Goal: Information Seeking & Learning: Learn about a topic

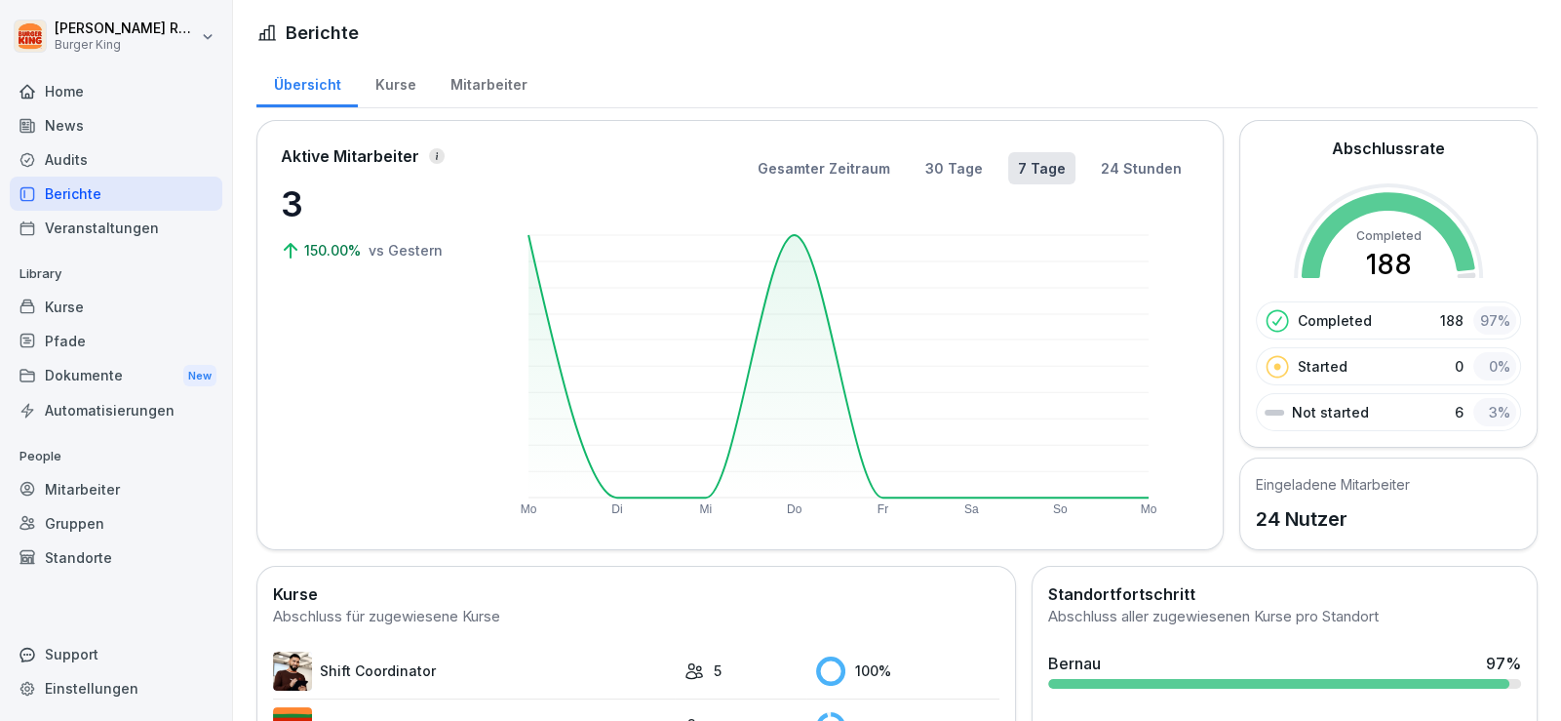
click at [84, 133] on div "News" at bounding box center [116, 125] width 213 height 34
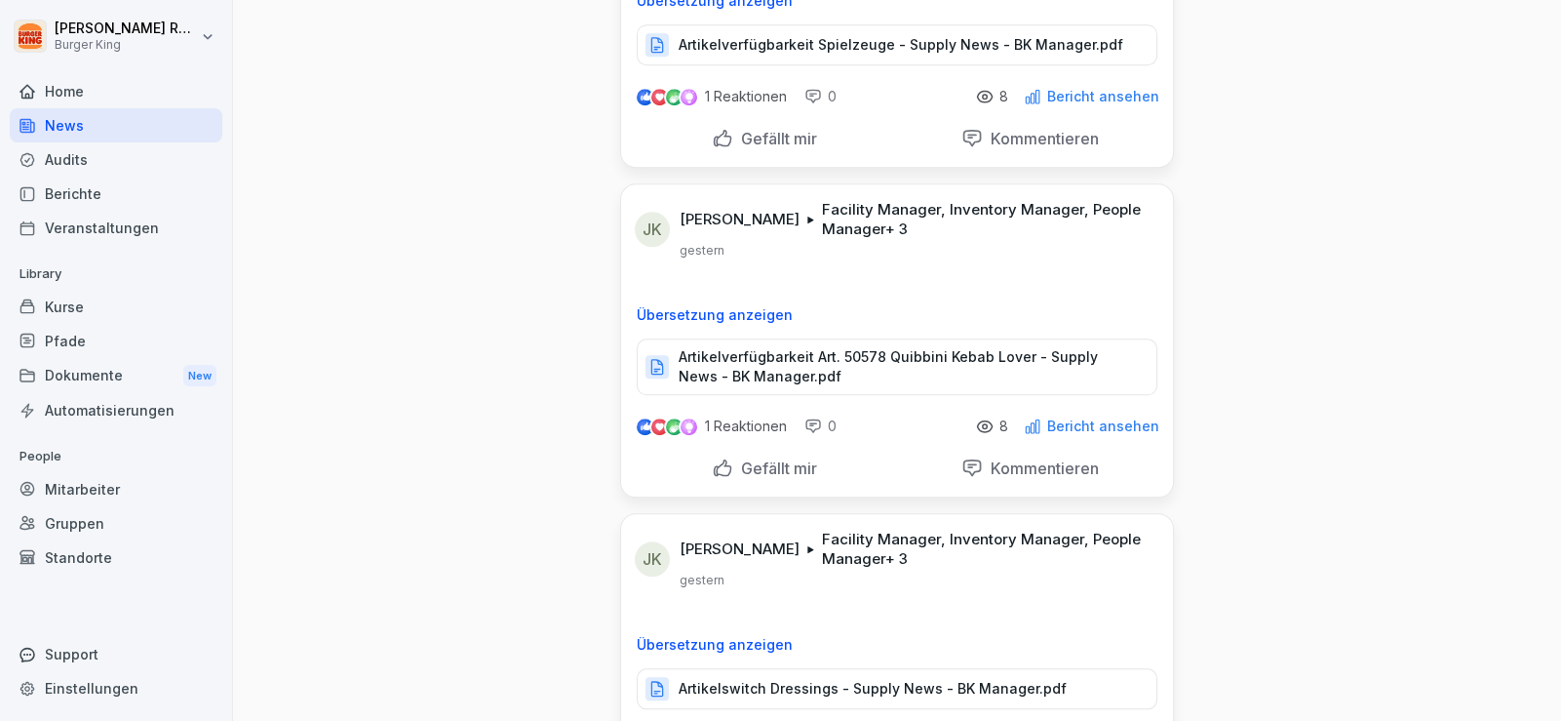
scroll to position [2340, 0]
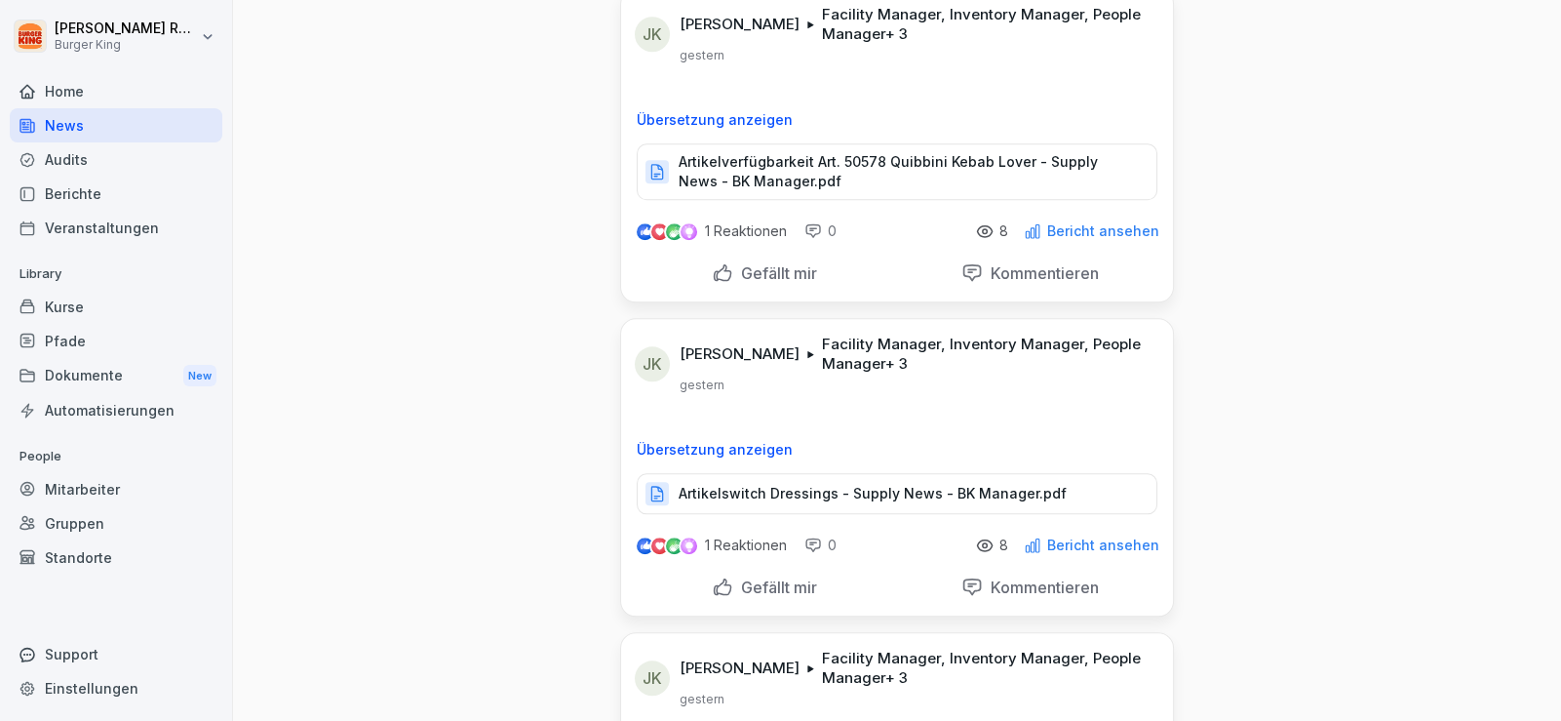
click at [698, 493] on p "Artikelswitch Dressings - Supply News - BK Manager.pdf" at bounding box center [873, 493] width 388 height 19
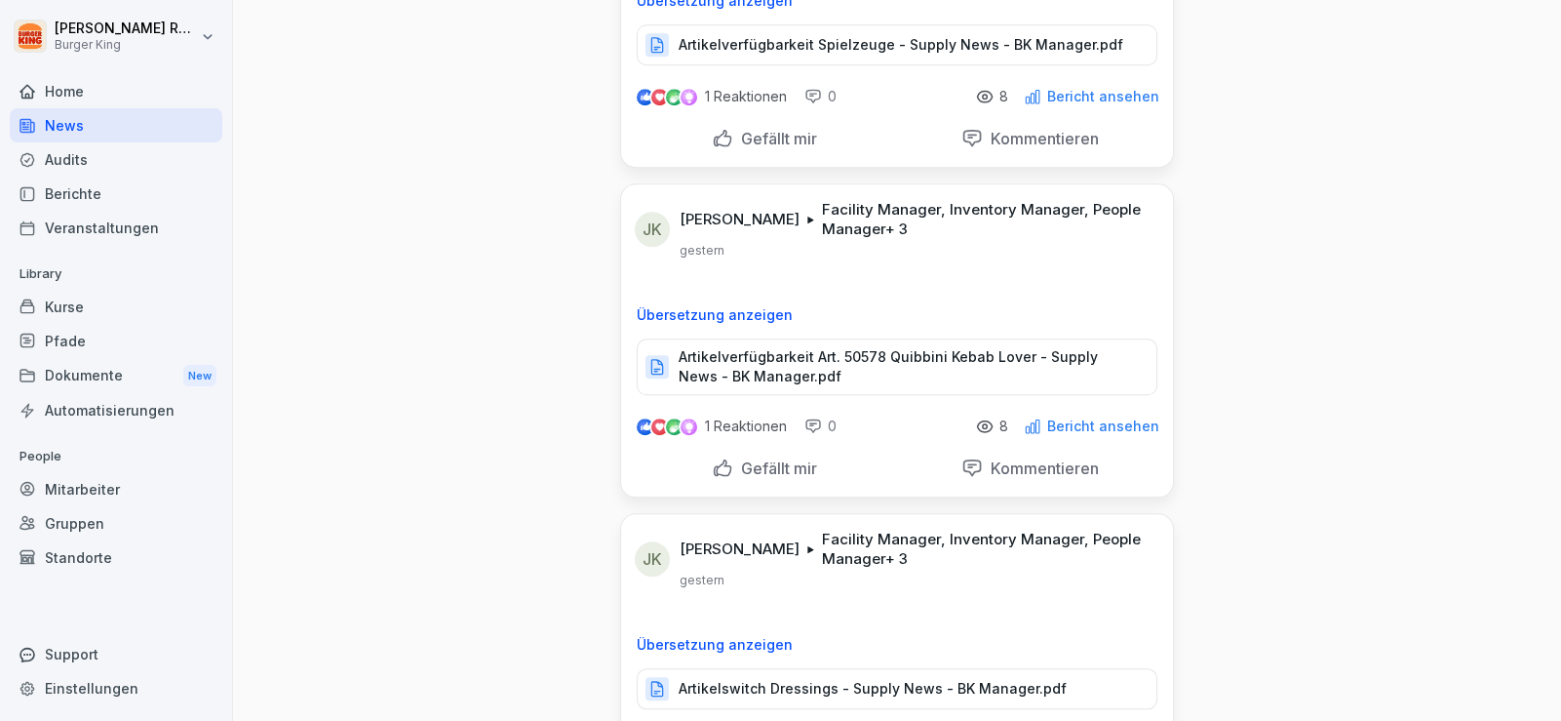
click at [708, 347] on p "Artikelverfügbarkeit Art. 50578 Quibbini Kebab Lover - Supply News - BK Manager…" at bounding box center [908, 366] width 458 height 39
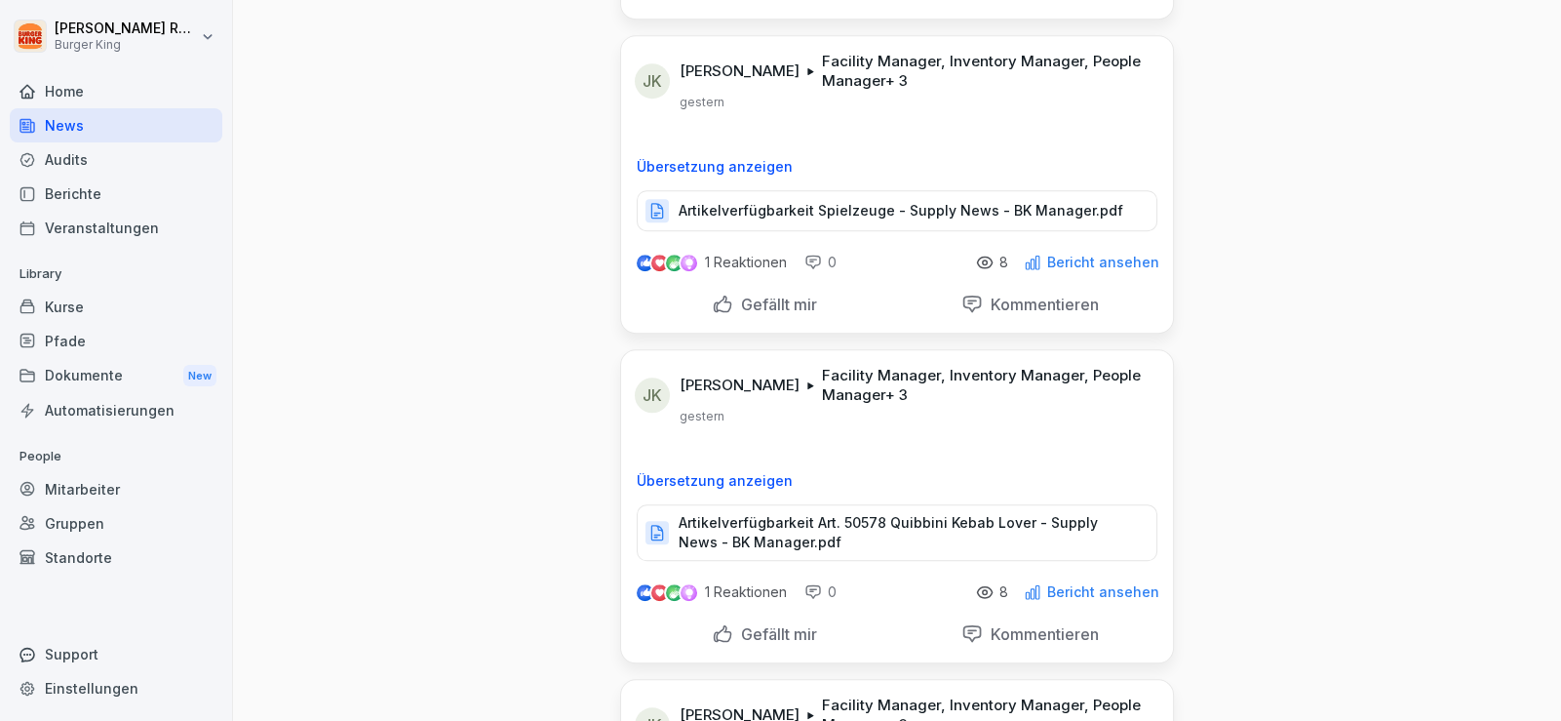
scroll to position [1949, 0]
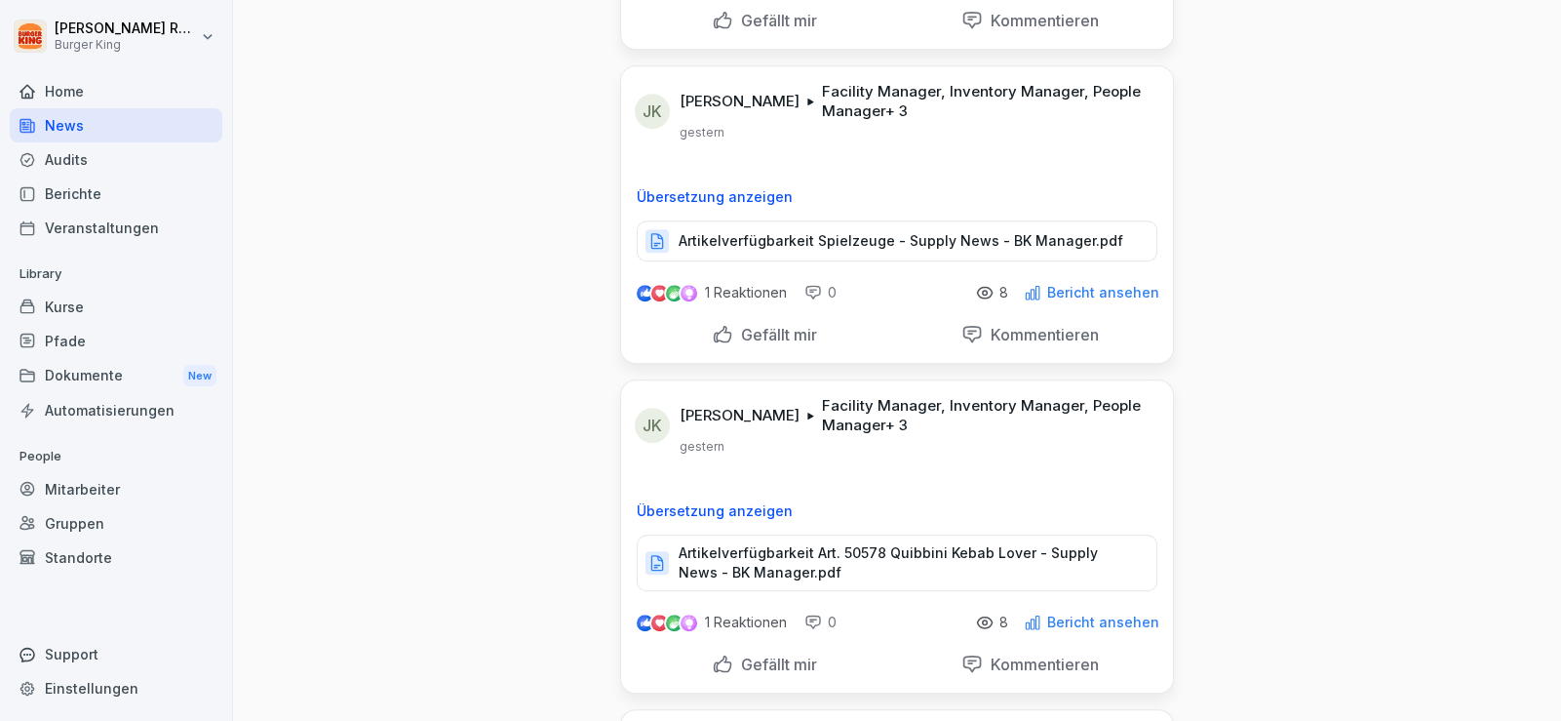
click at [818, 238] on p "Artikelverfügbarkeit Spielzeuge - Supply News - BK Manager.pdf" at bounding box center [901, 240] width 445 height 19
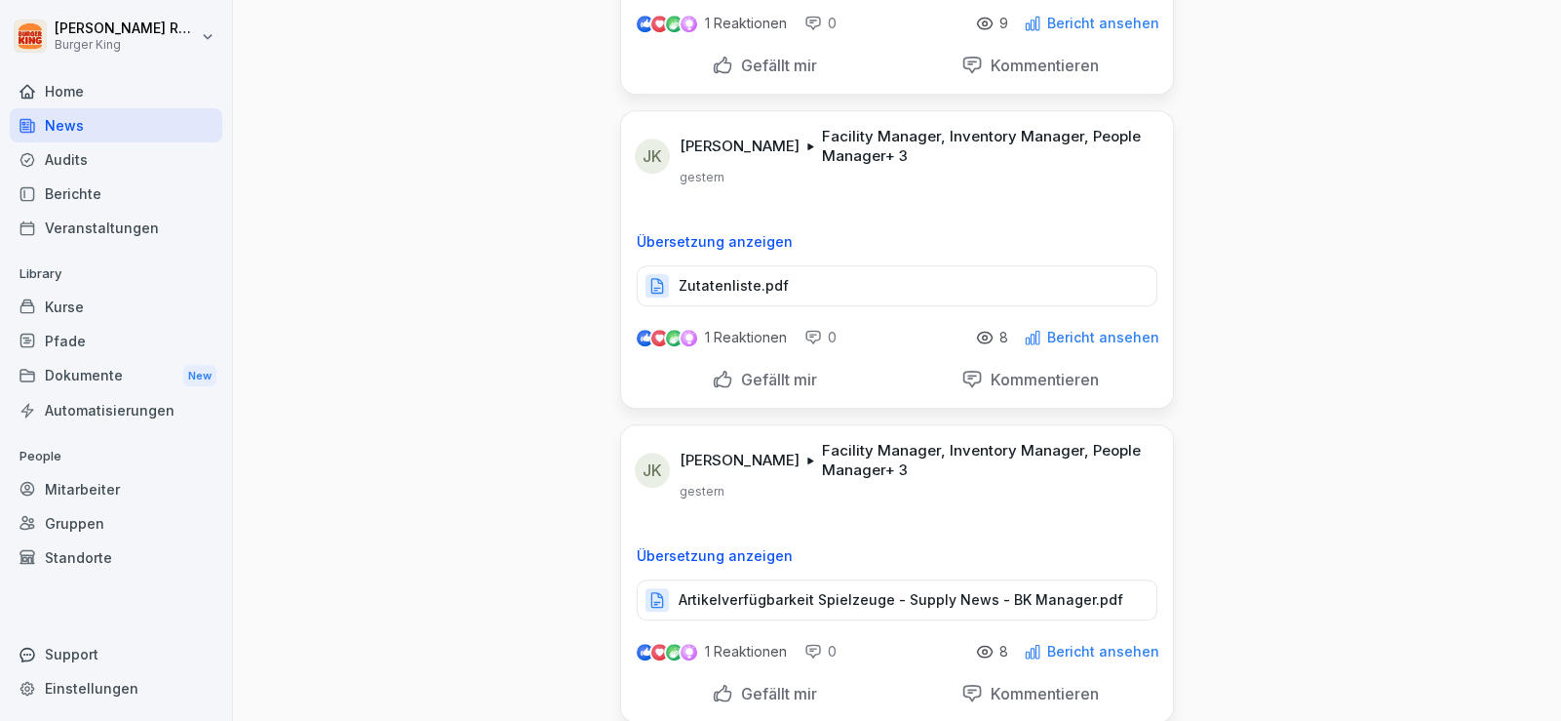
scroll to position [1559, 0]
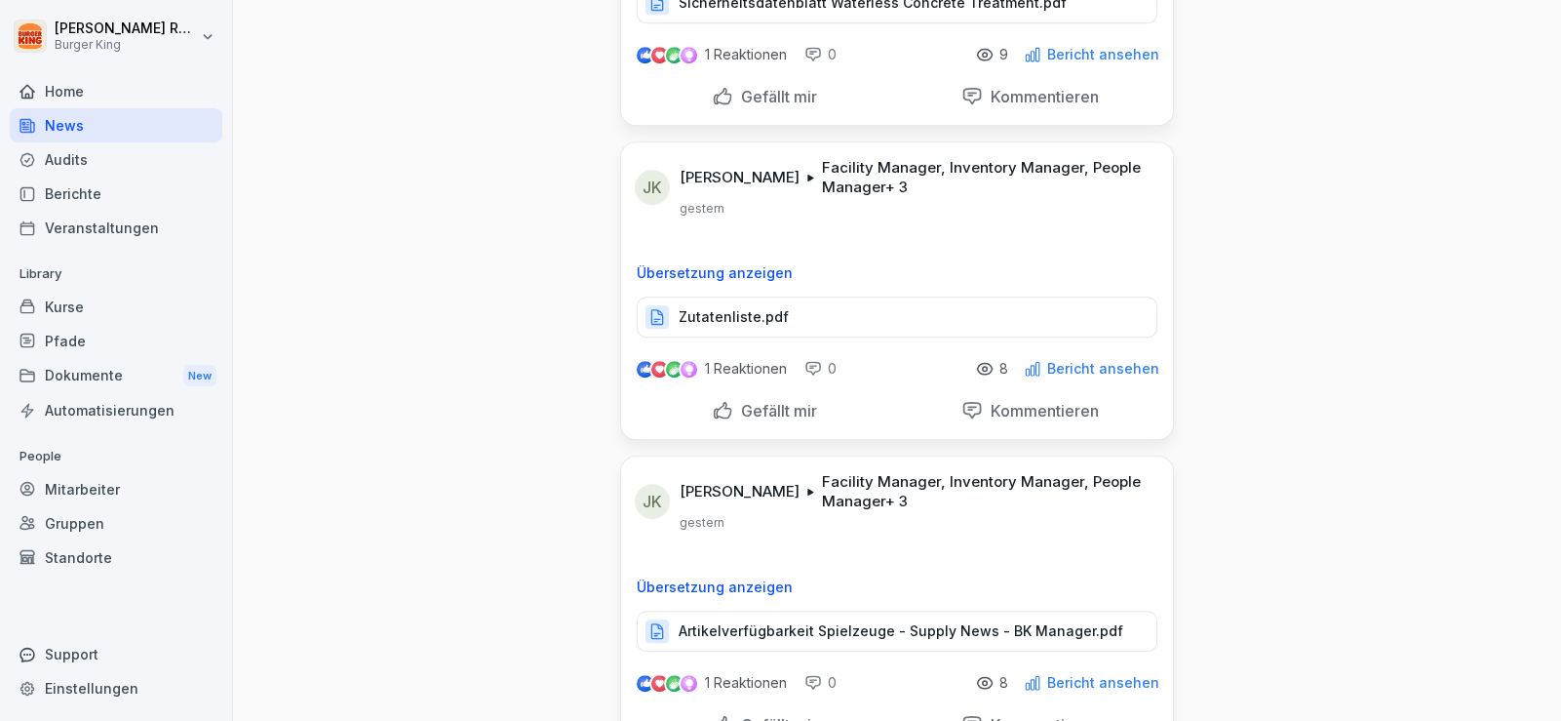
click at [726, 298] on div "Zutatenliste.pdf" at bounding box center [897, 316] width 521 height 41
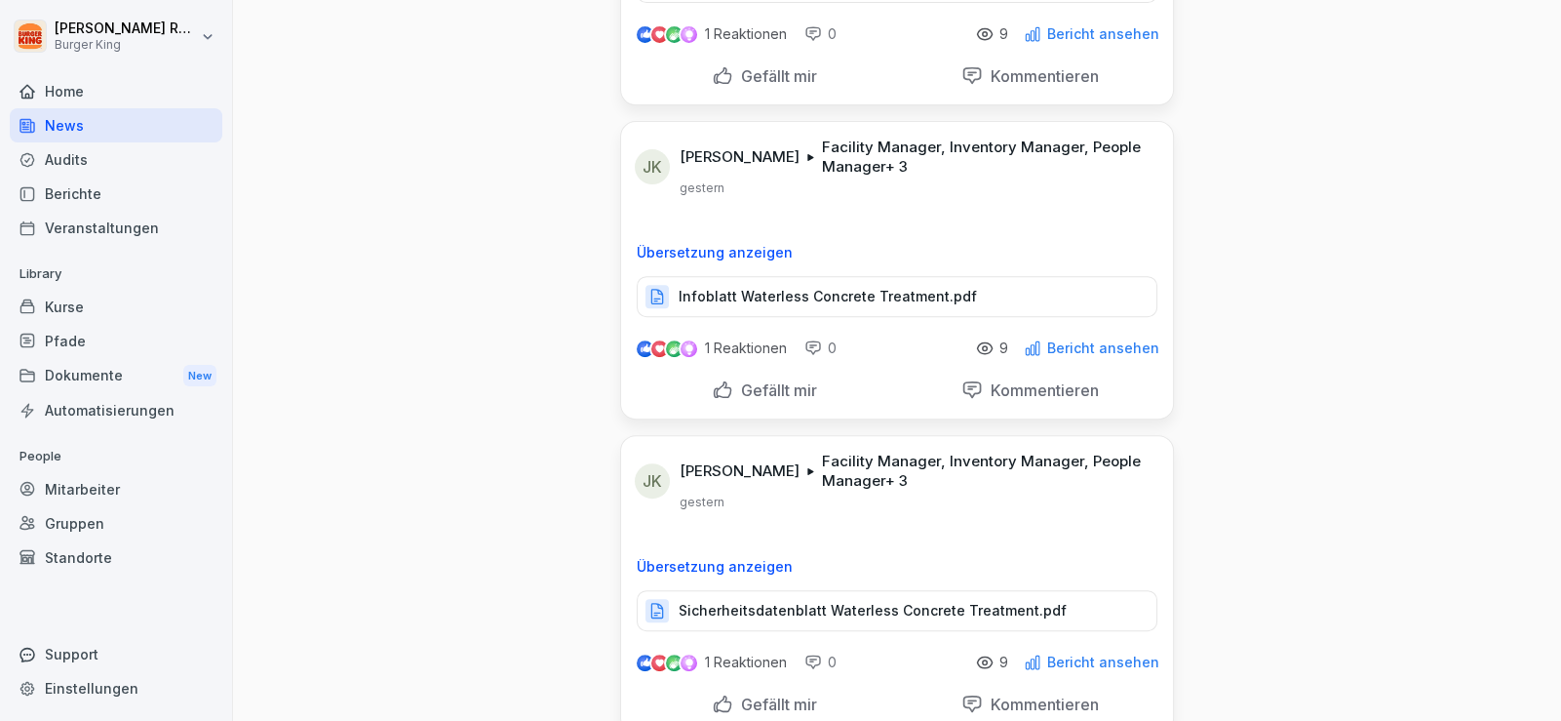
scroll to position [1267, 0]
click at [796, 287] on p "Sicherheitsdatenblatt Waterless Concrete Treatment.pdf" at bounding box center [873, 294] width 388 height 19
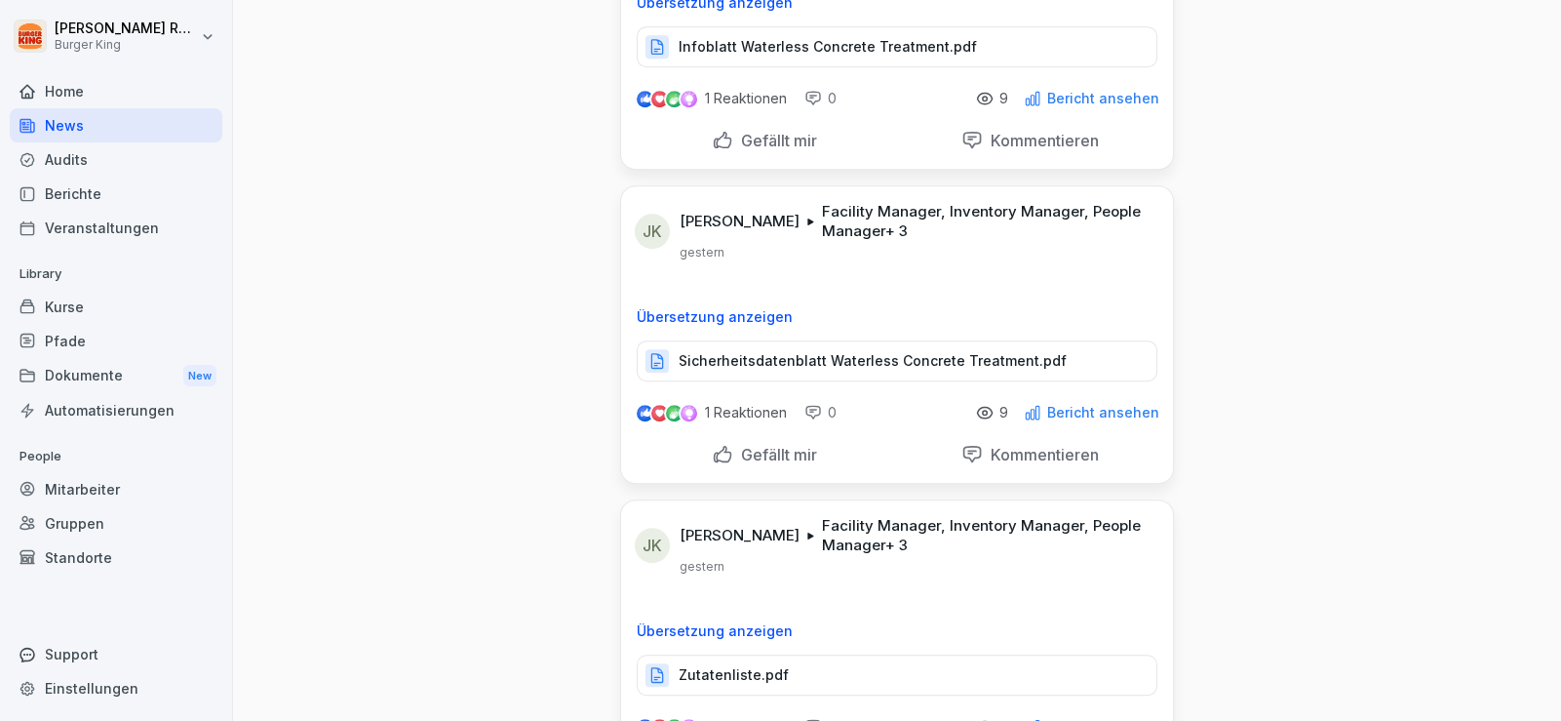
scroll to position [1072, 0]
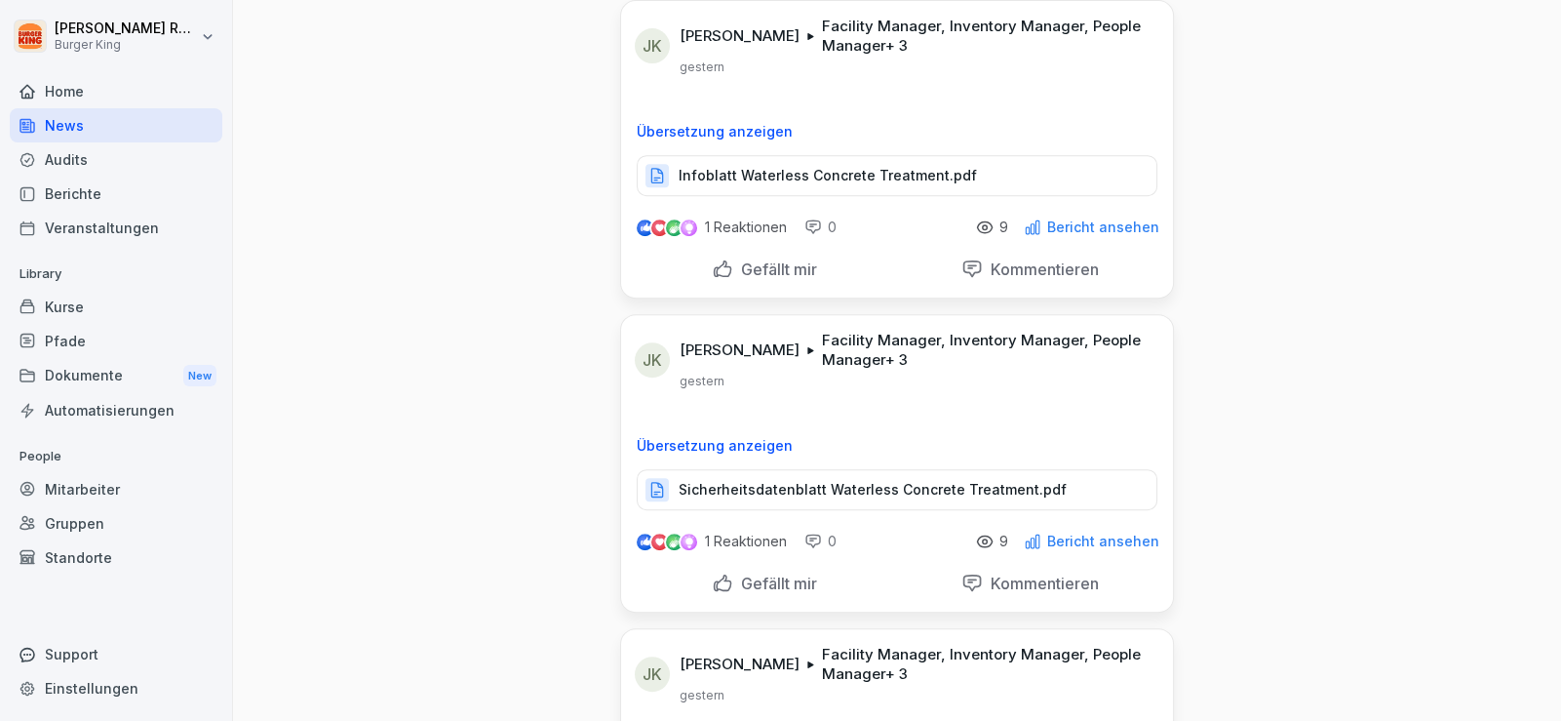
click at [752, 170] on p "Infoblatt Waterless Concrete Treatment.pdf" at bounding box center [828, 175] width 298 height 19
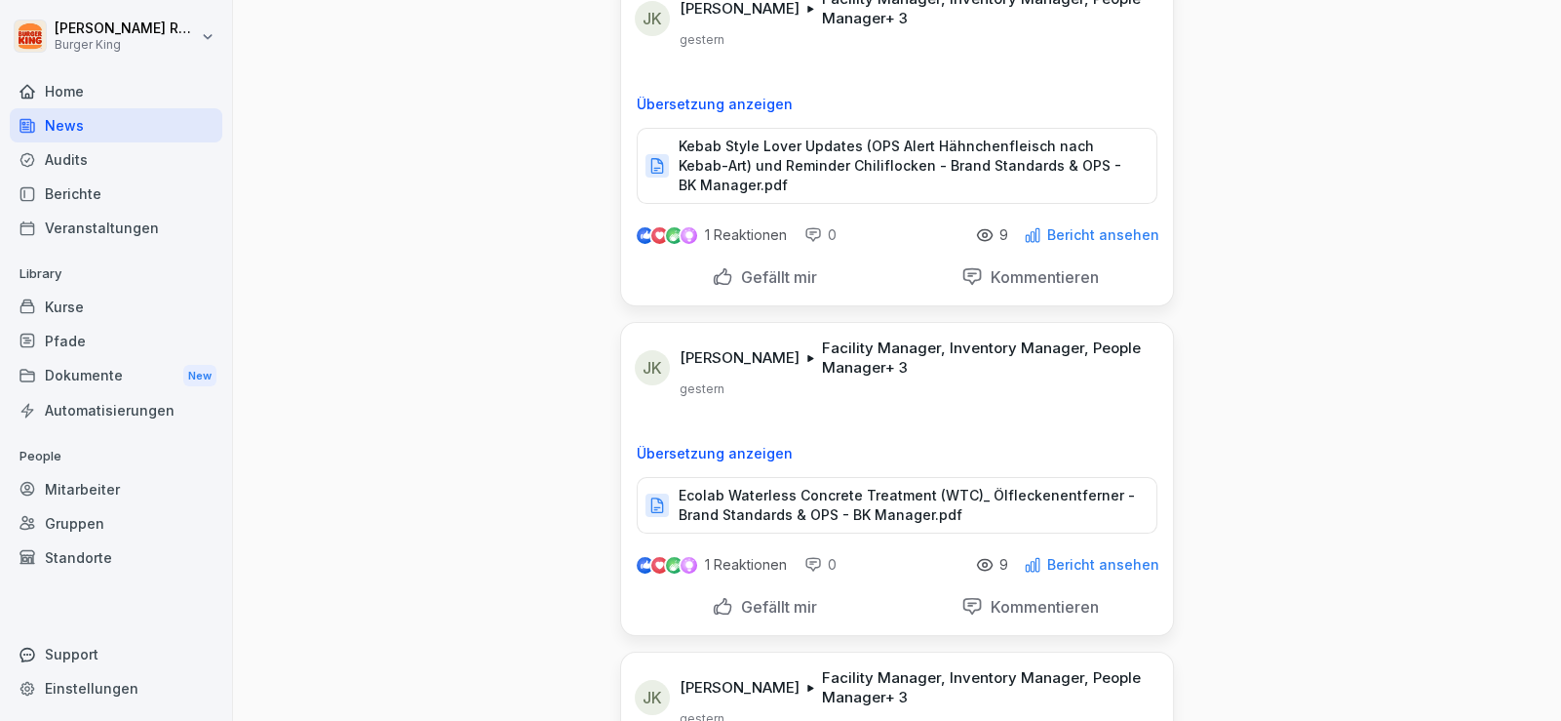
scroll to position [292, 0]
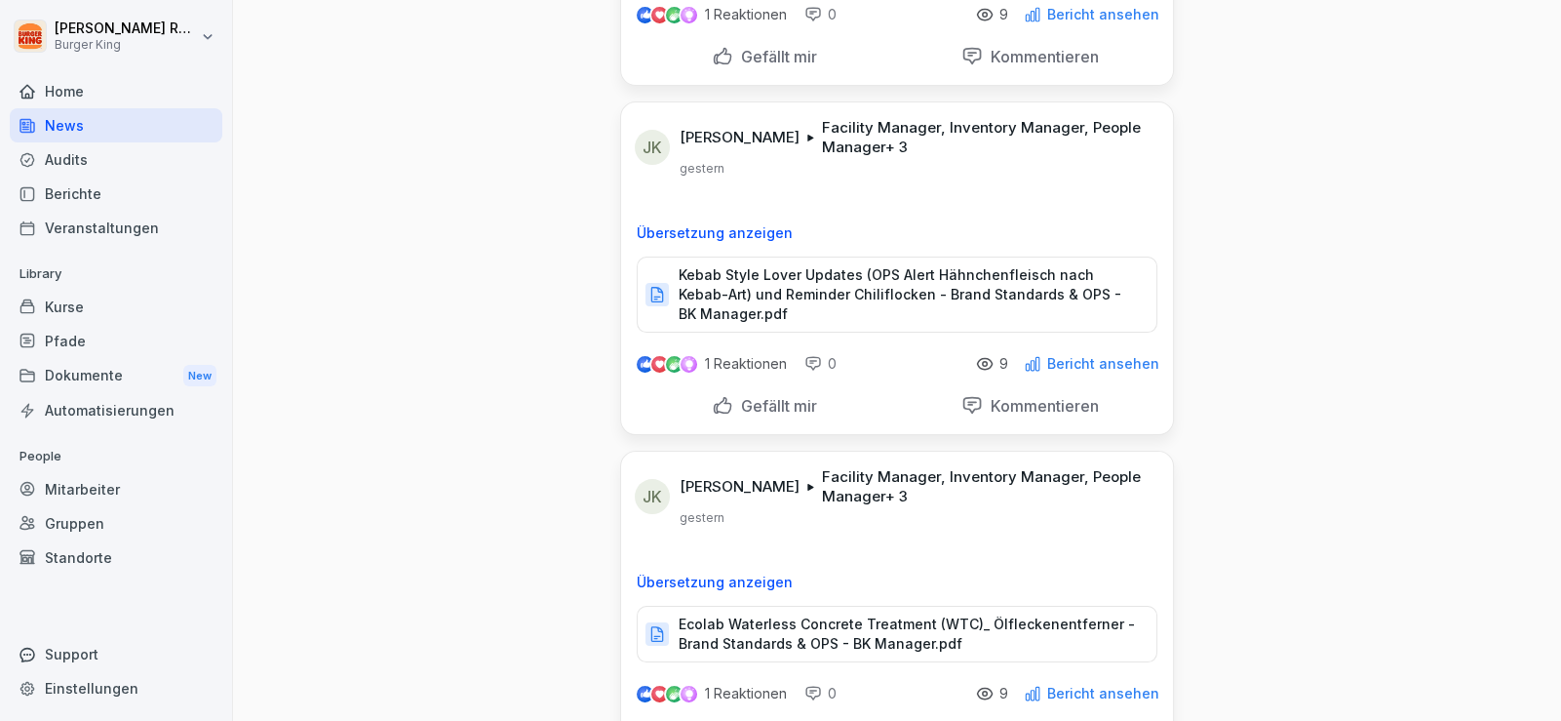
click at [937, 277] on p "Kebab Style Lover Updates (OPS Alert Hähnchenfleisch nach Kebab-Art) und Remind…" at bounding box center [908, 294] width 458 height 58
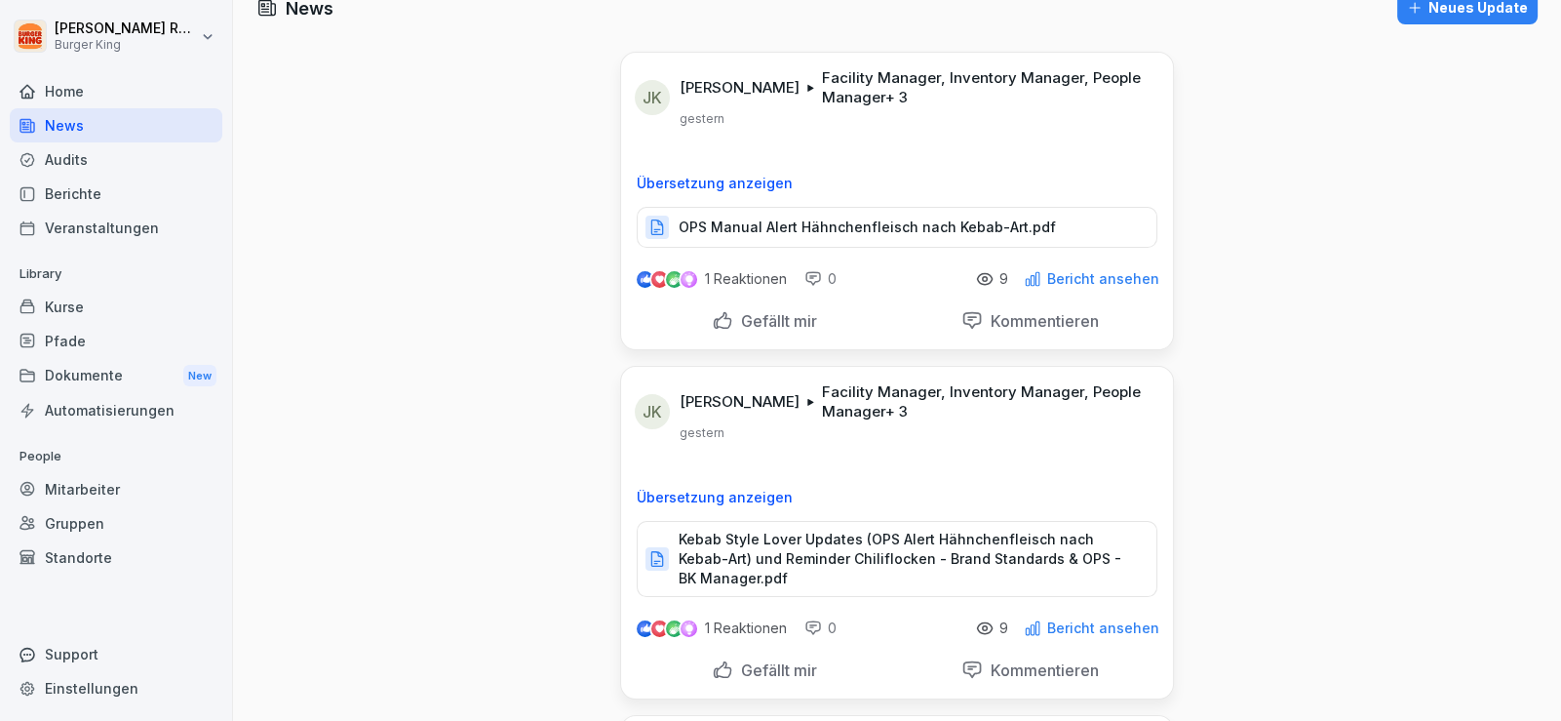
scroll to position [0, 0]
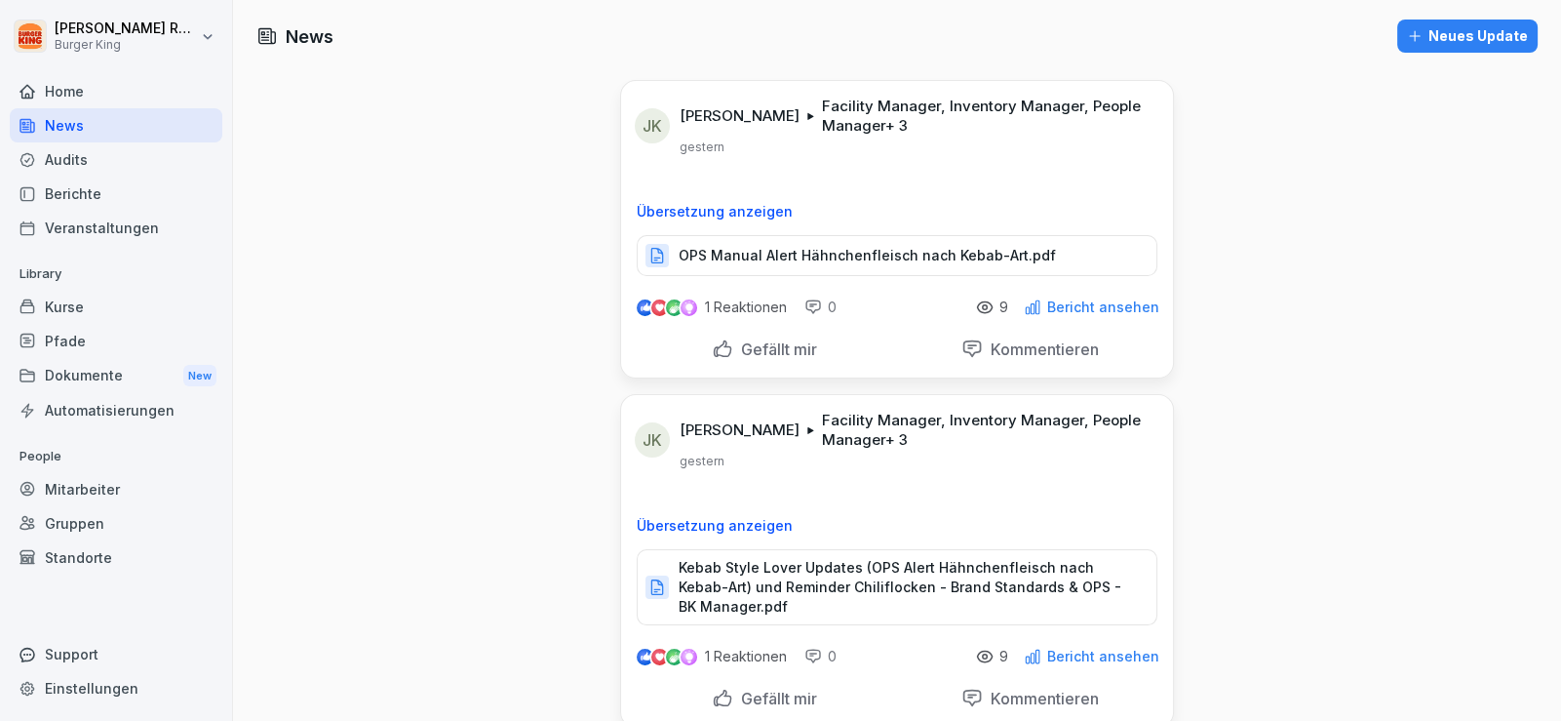
click at [883, 253] on p "OPS Manual Alert Hähnchenfleisch nach Kebab-Art.pdf" at bounding box center [867, 255] width 377 height 19
click at [95, 121] on div "News" at bounding box center [116, 125] width 213 height 34
click at [93, 170] on div "Audits" at bounding box center [116, 159] width 213 height 34
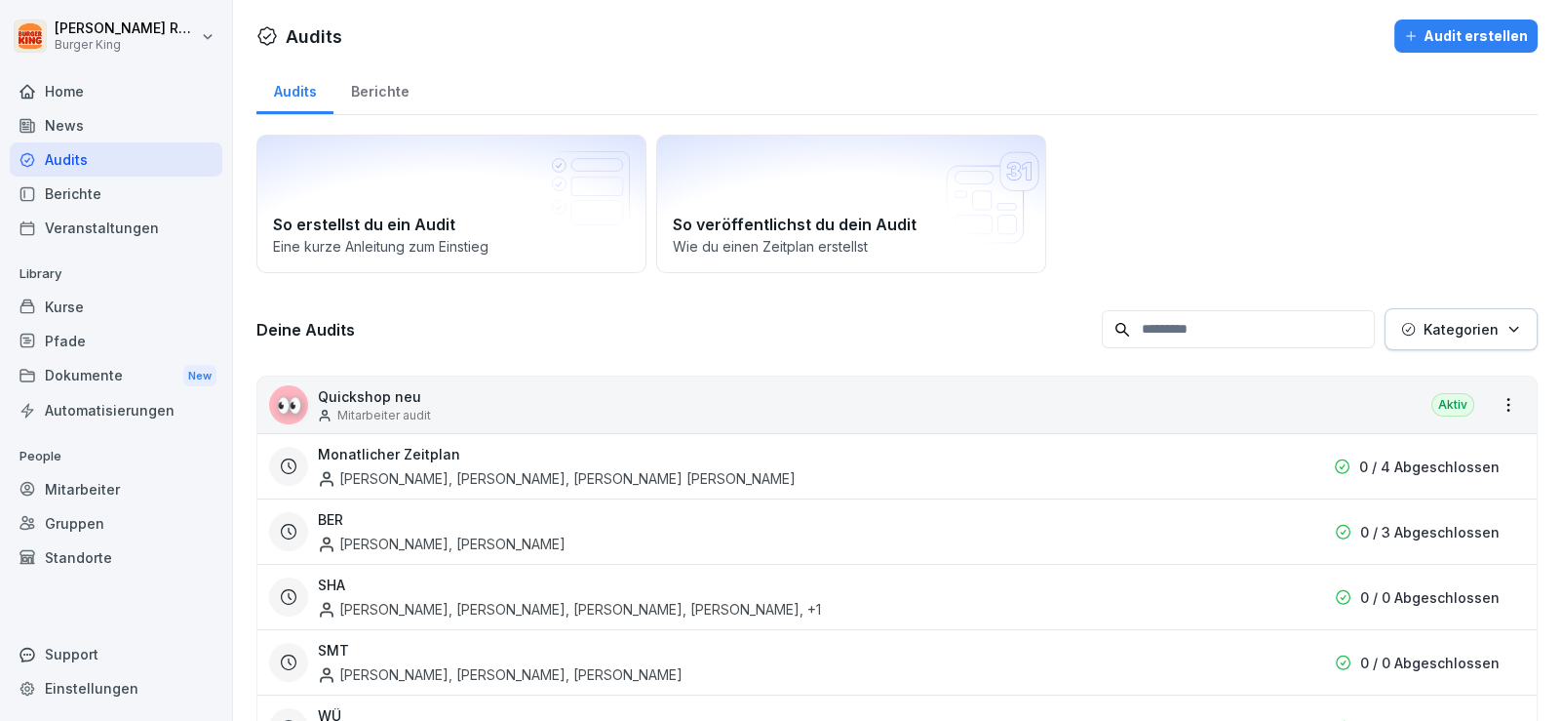
click at [71, 130] on div "News" at bounding box center [116, 125] width 213 height 34
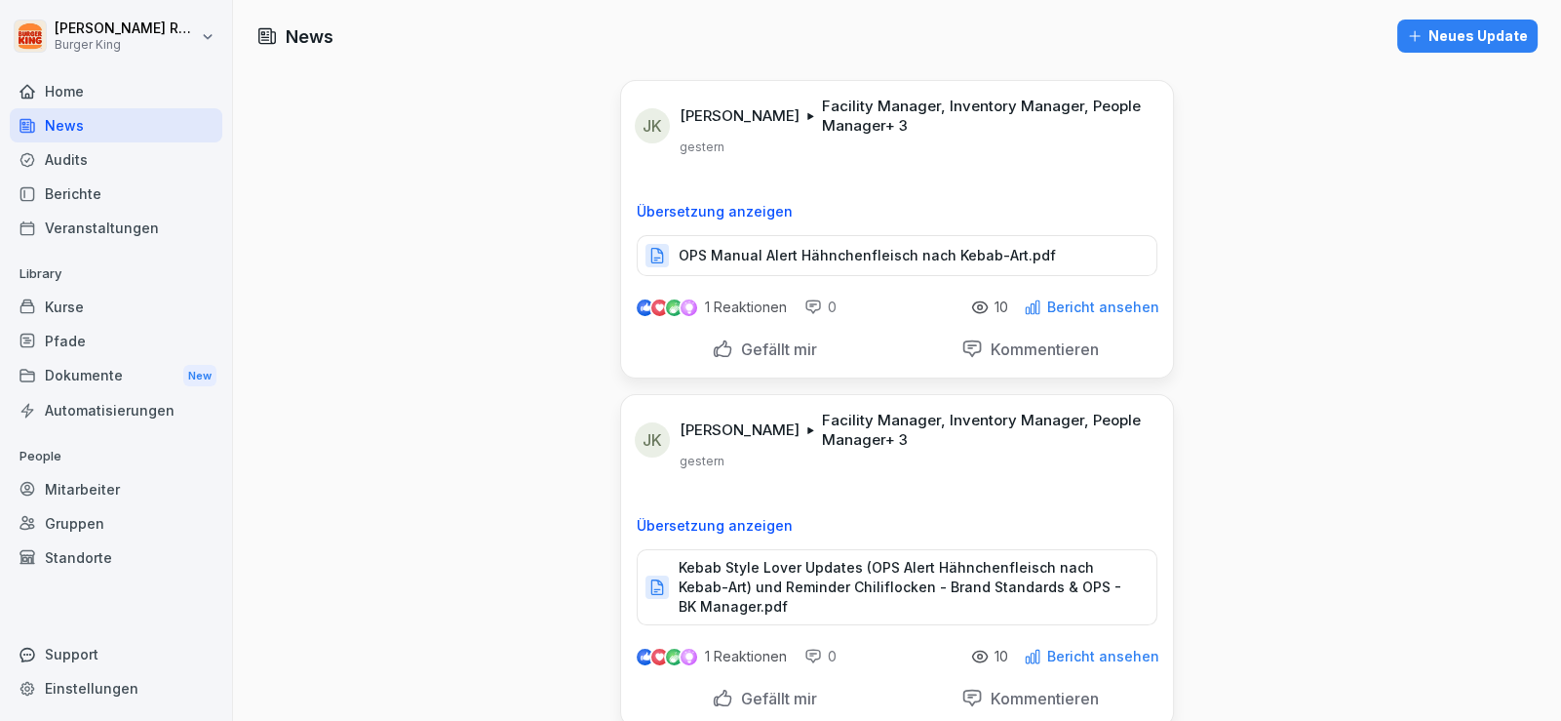
click at [77, 162] on div "Audits" at bounding box center [116, 159] width 213 height 34
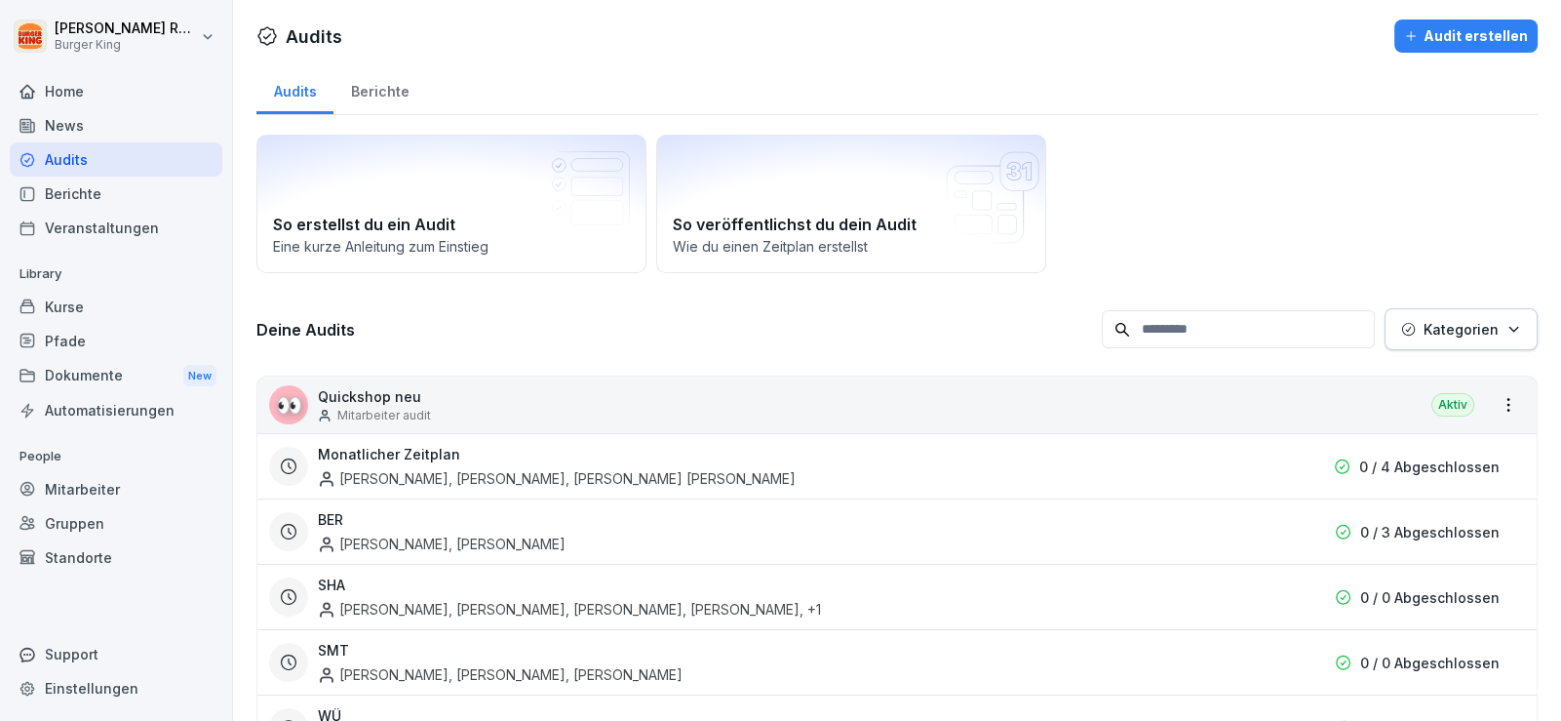
click at [78, 189] on div "Berichte" at bounding box center [116, 193] width 213 height 34
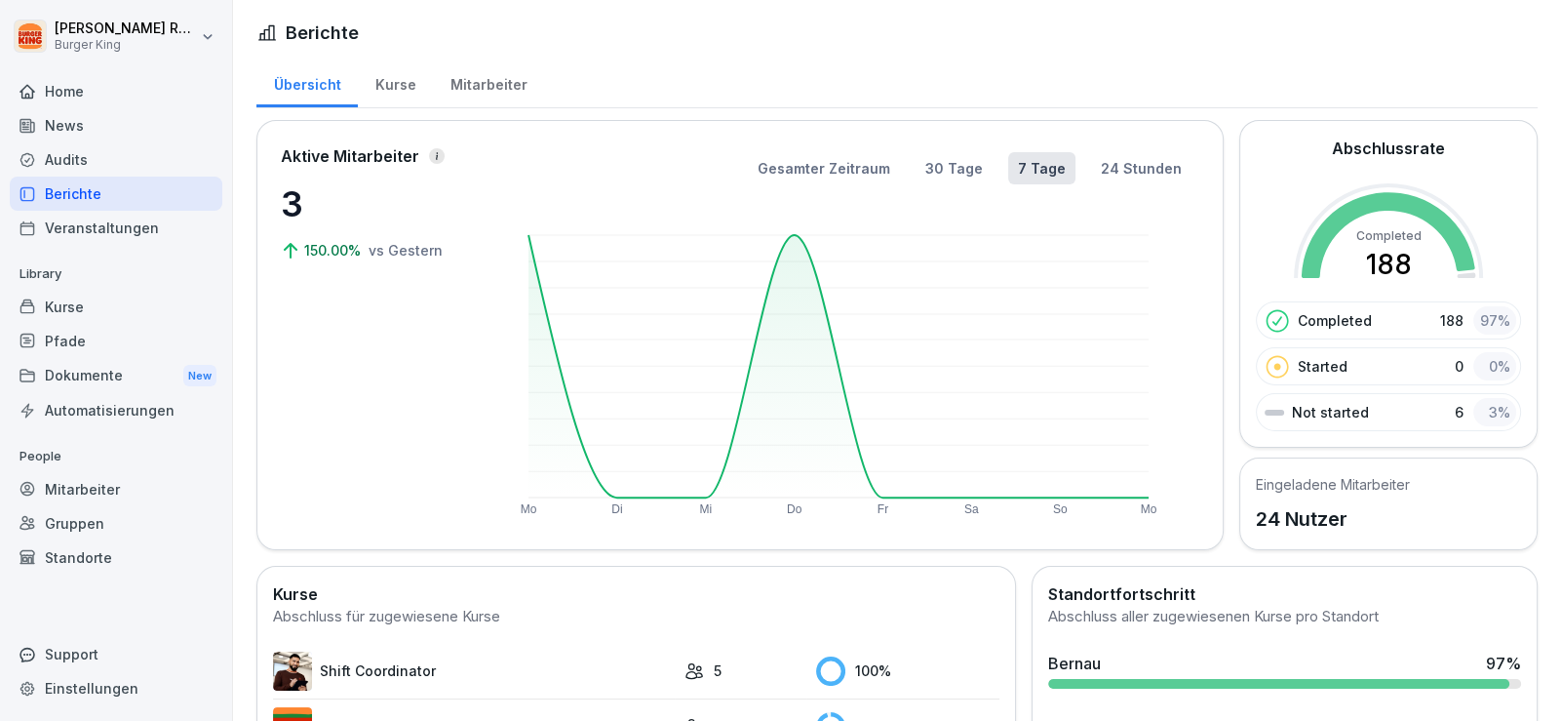
click at [470, 87] on div "Mitarbeiter" at bounding box center [488, 83] width 111 height 50
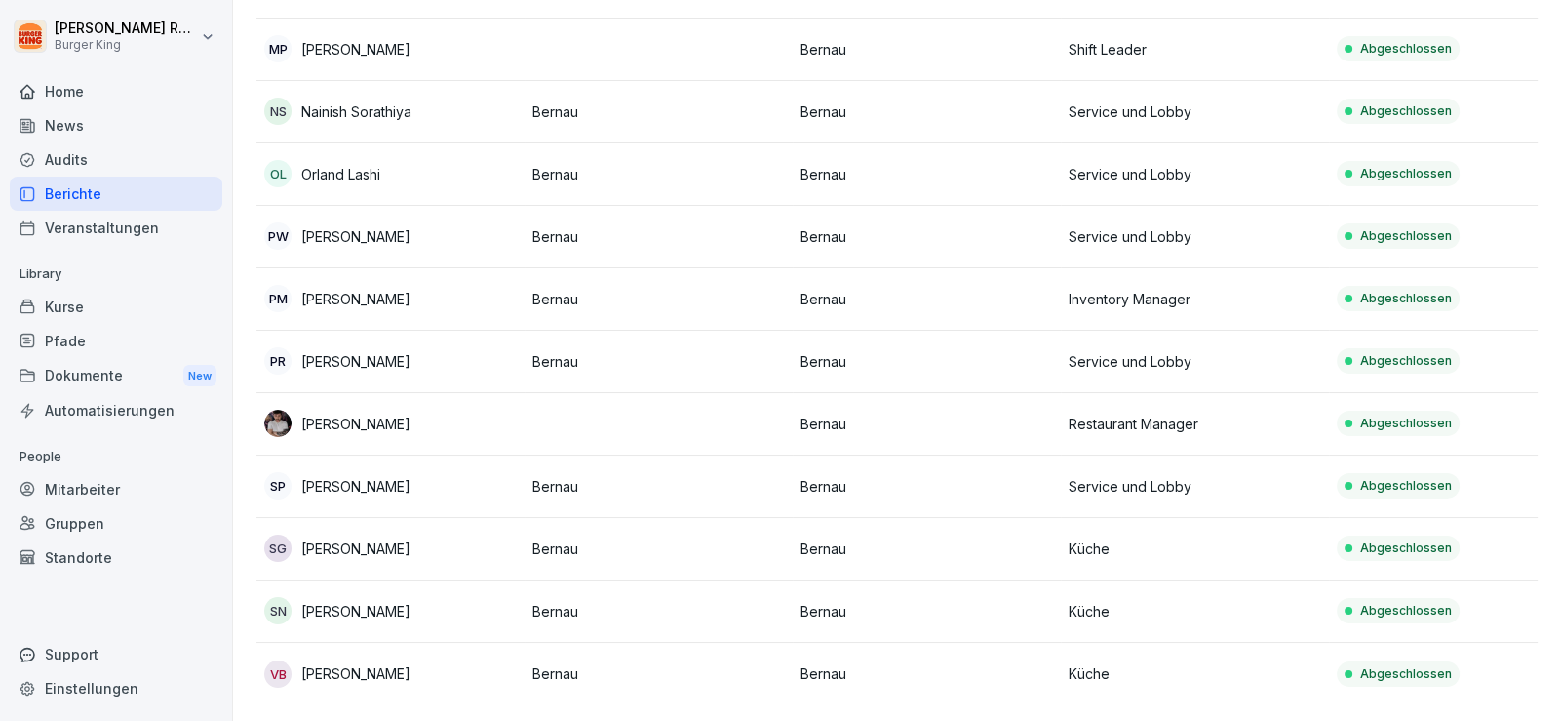
scroll to position [354, 0]
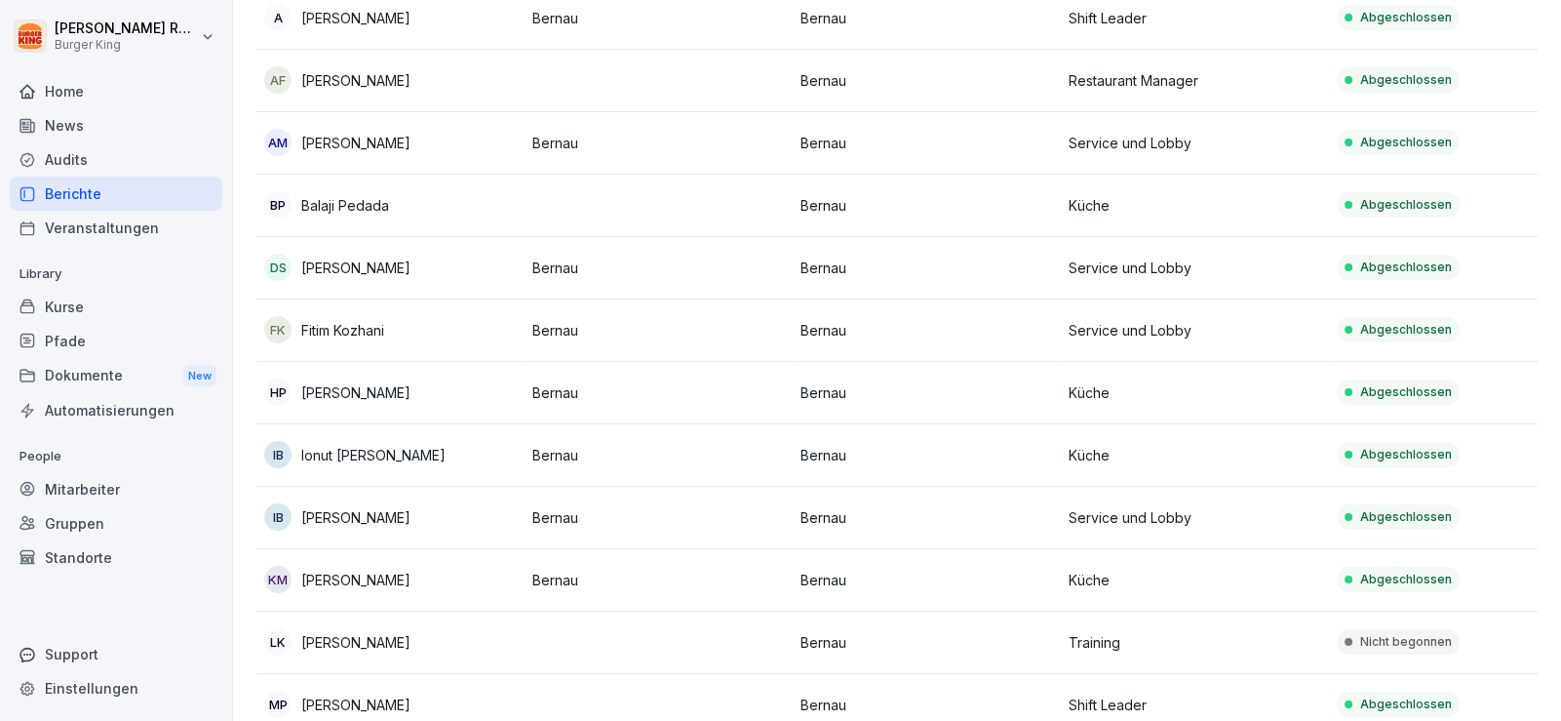
click at [97, 92] on div "Home" at bounding box center [116, 91] width 213 height 34
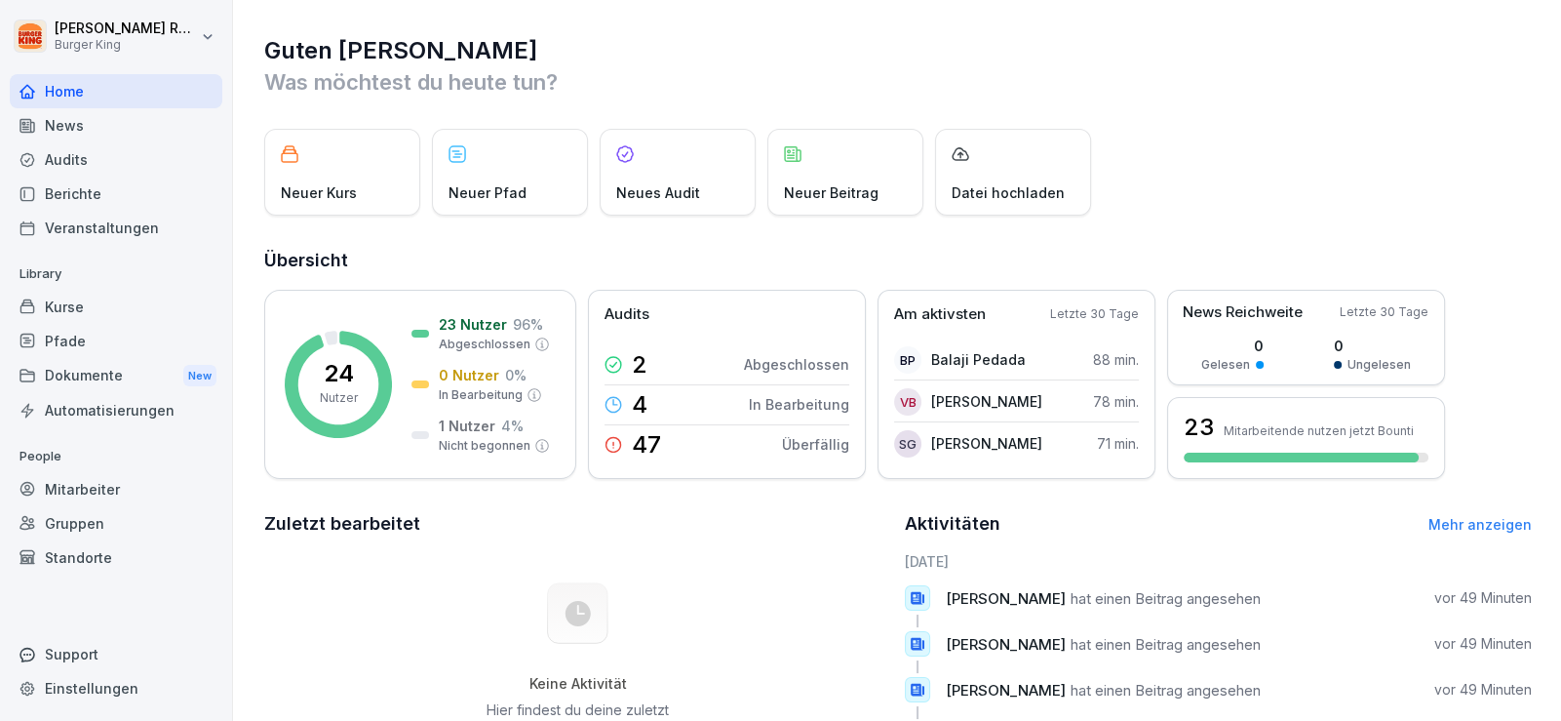
click at [89, 188] on div "Berichte" at bounding box center [116, 193] width 213 height 34
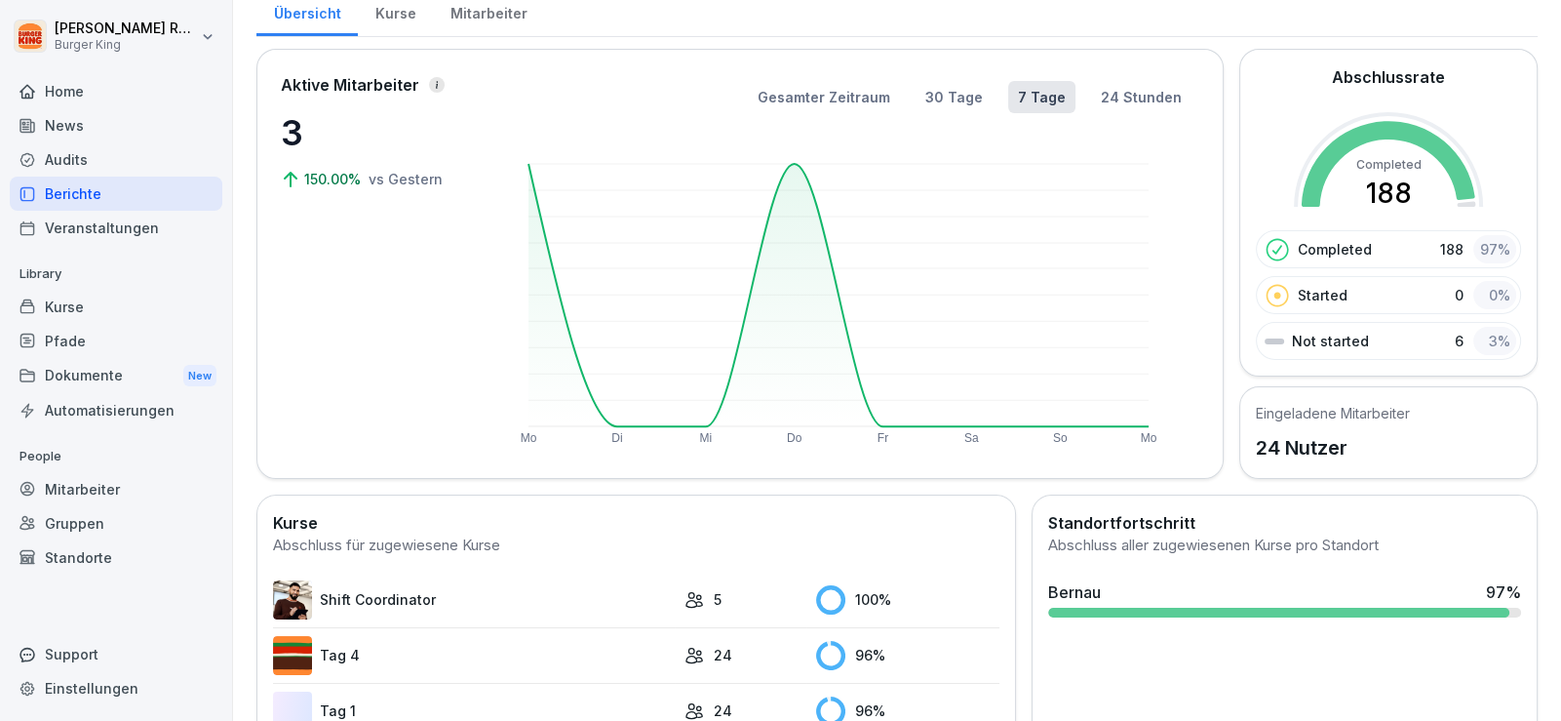
scroll to position [194, 0]
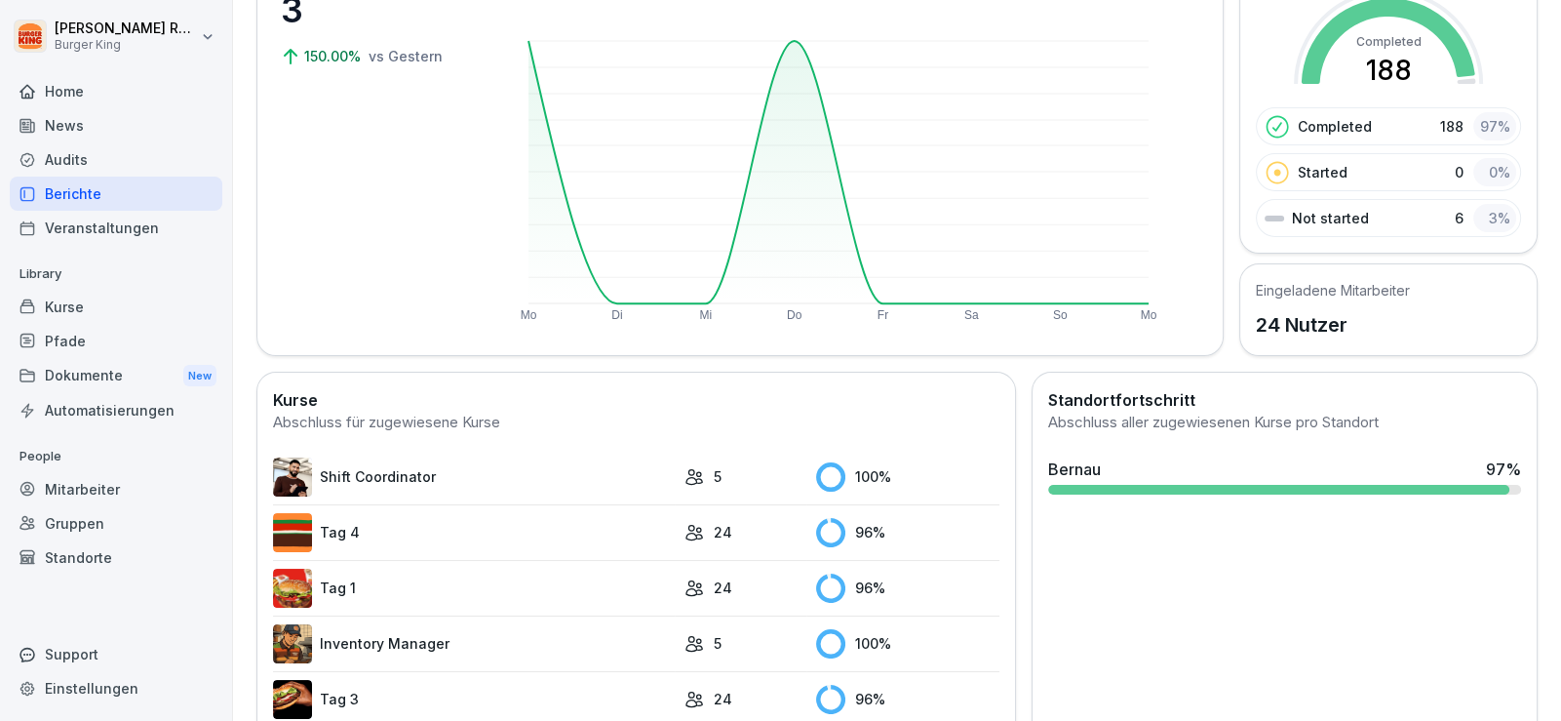
click at [1082, 432] on section "Standortfortschritt Abschluss aller zugewiesenen Kurse pro Standort [GEOGRAPHIC…" at bounding box center [1284, 445] width 488 height 114
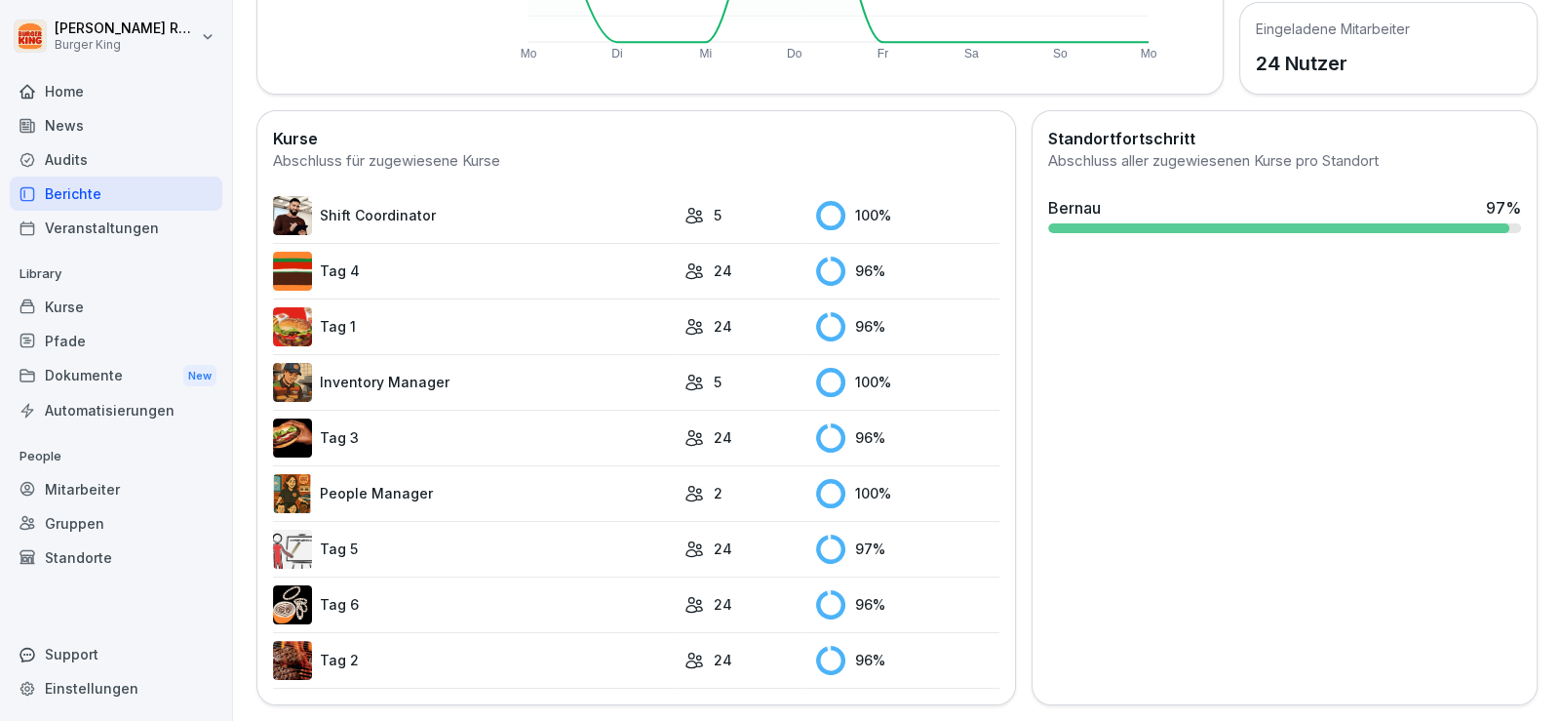
scroll to position [0, 0]
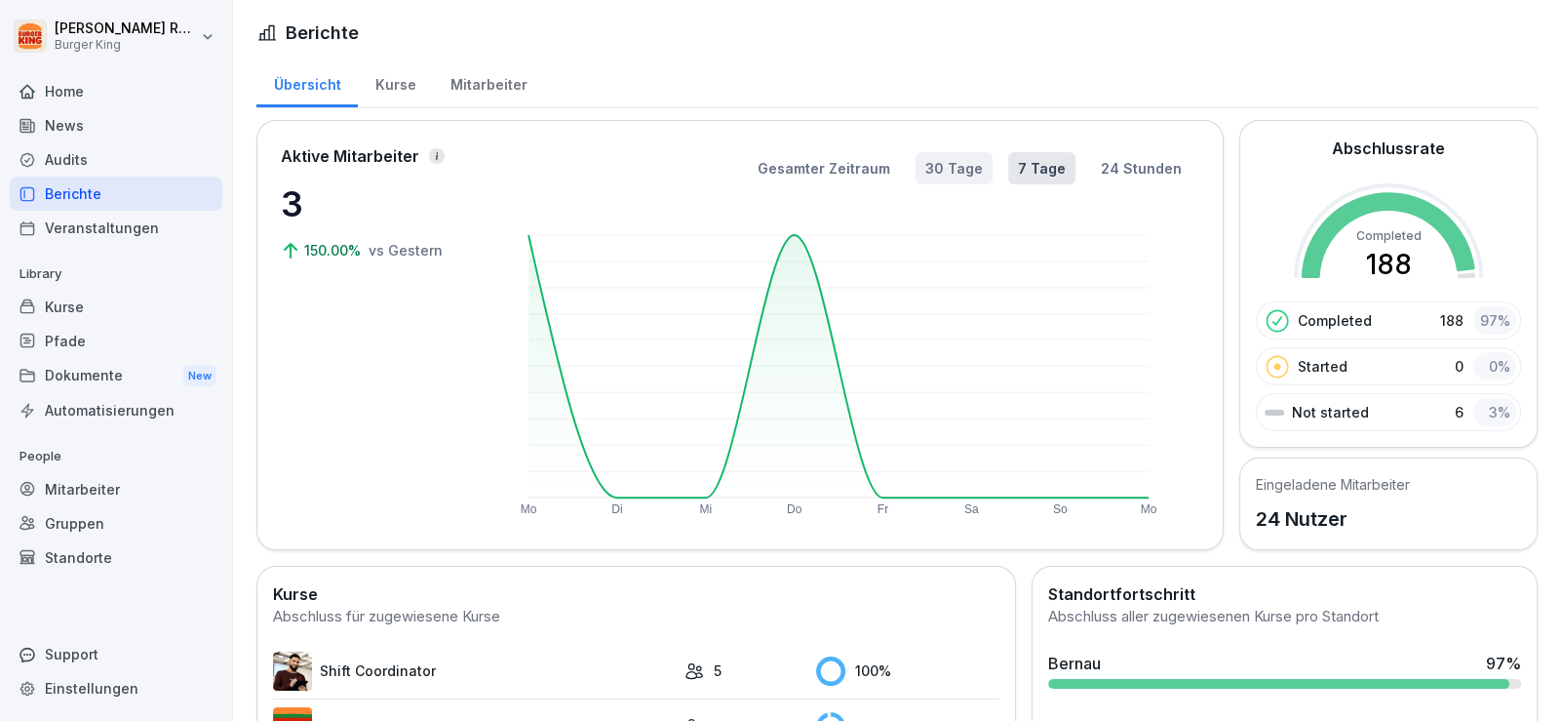
click at [946, 166] on button "30 Tage" at bounding box center [954, 168] width 77 height 32
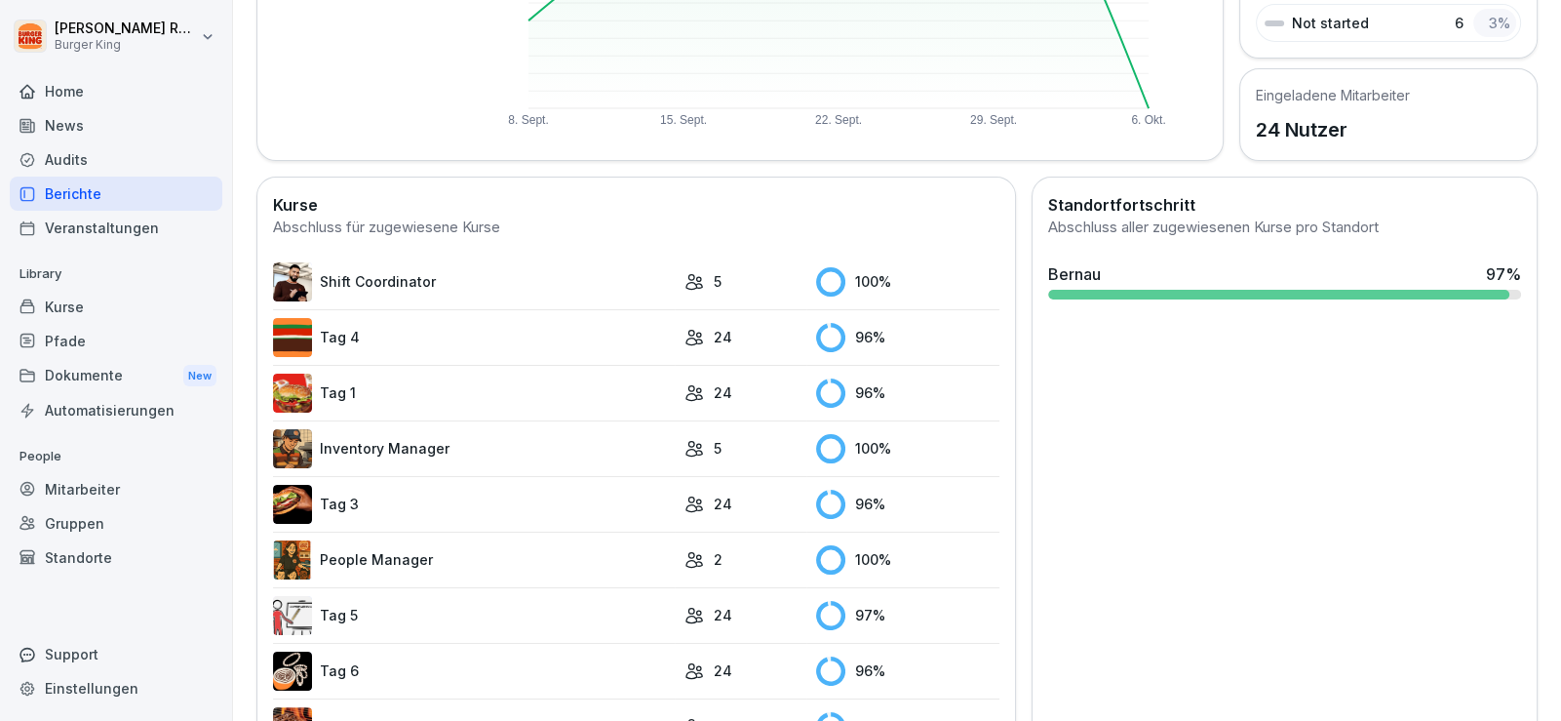
scroll to position [464, 0]
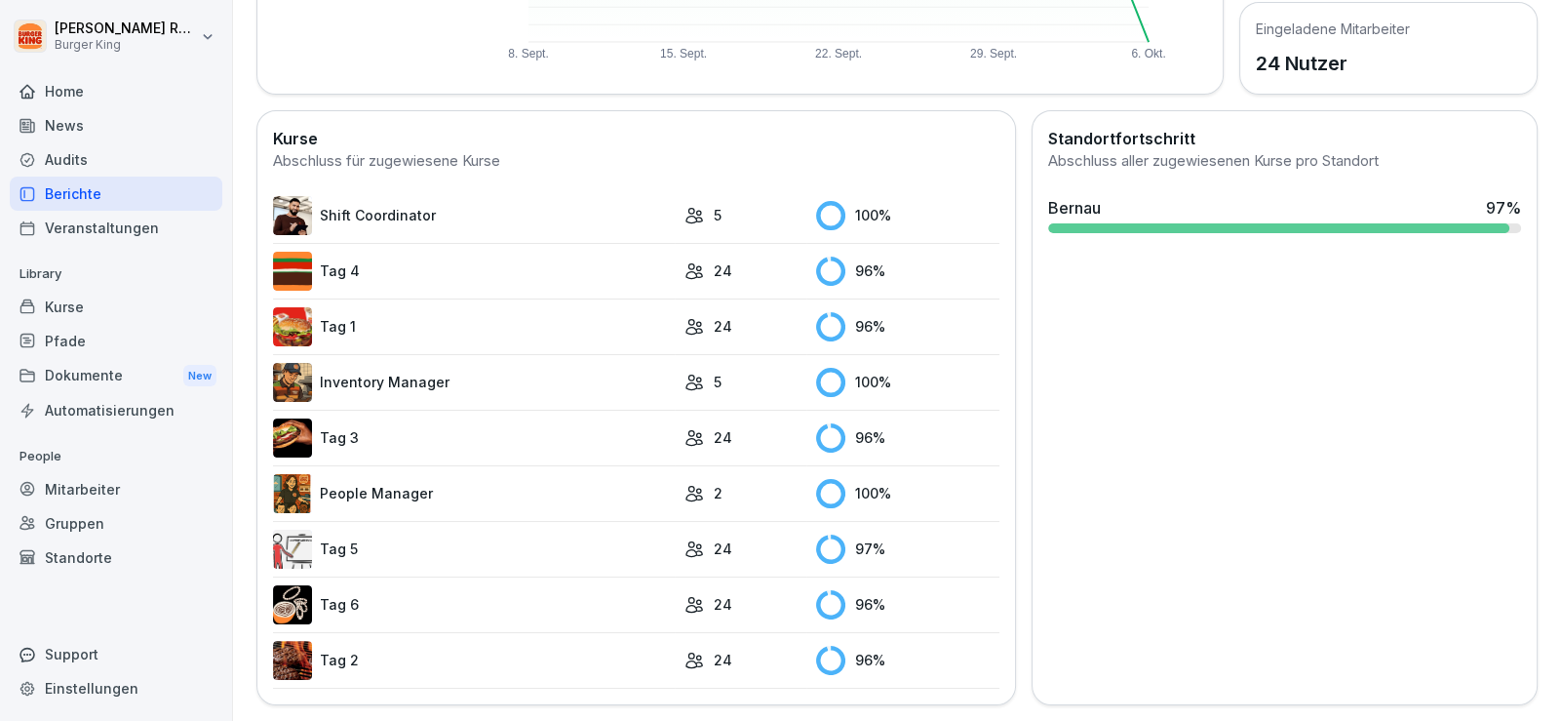
click at [87, 363] on div "Dokumente New" at bounding box center [116, 376] width 213 height 36
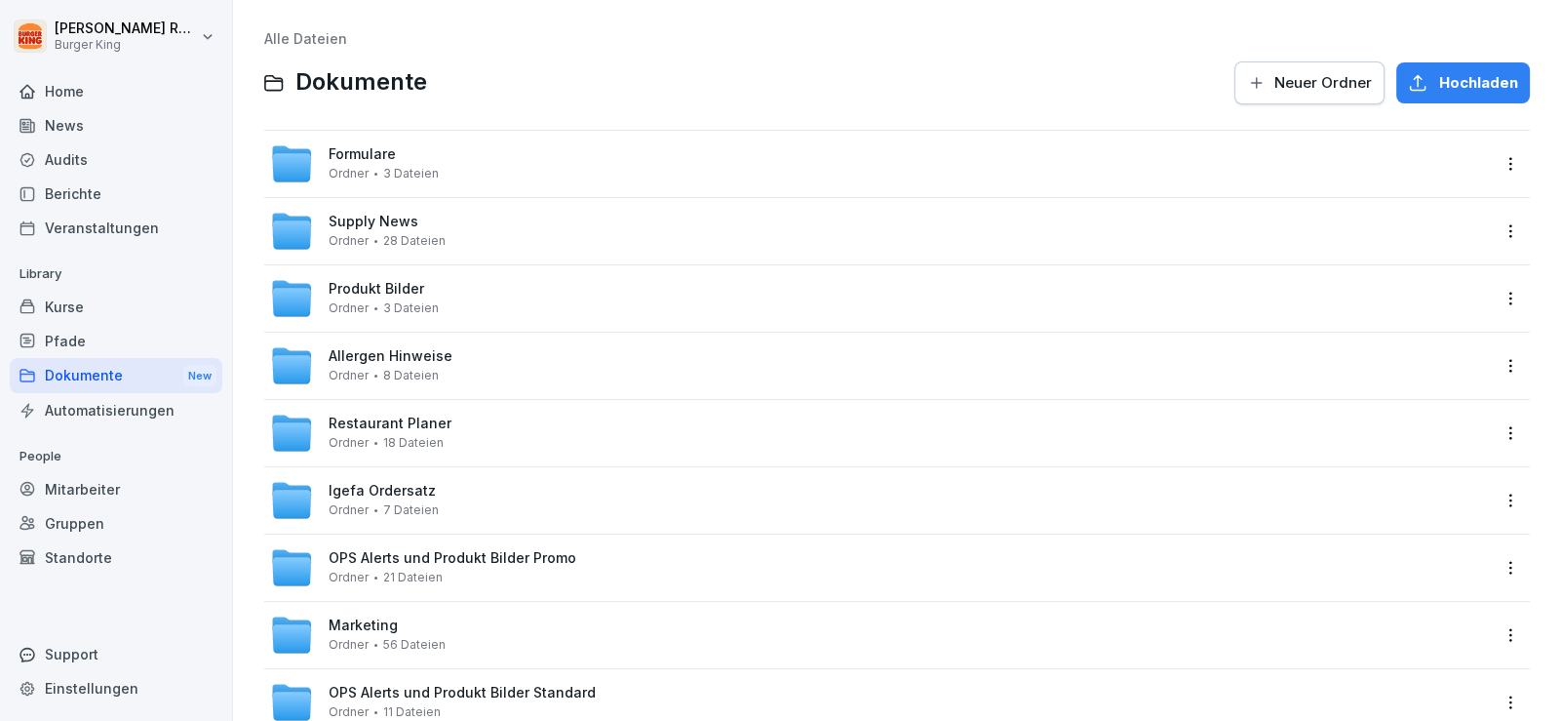
click at [465, 551] on span "OPS Alerts und Produkt Bilder Promo" at bounding box center [453, 558] width 248 height 17
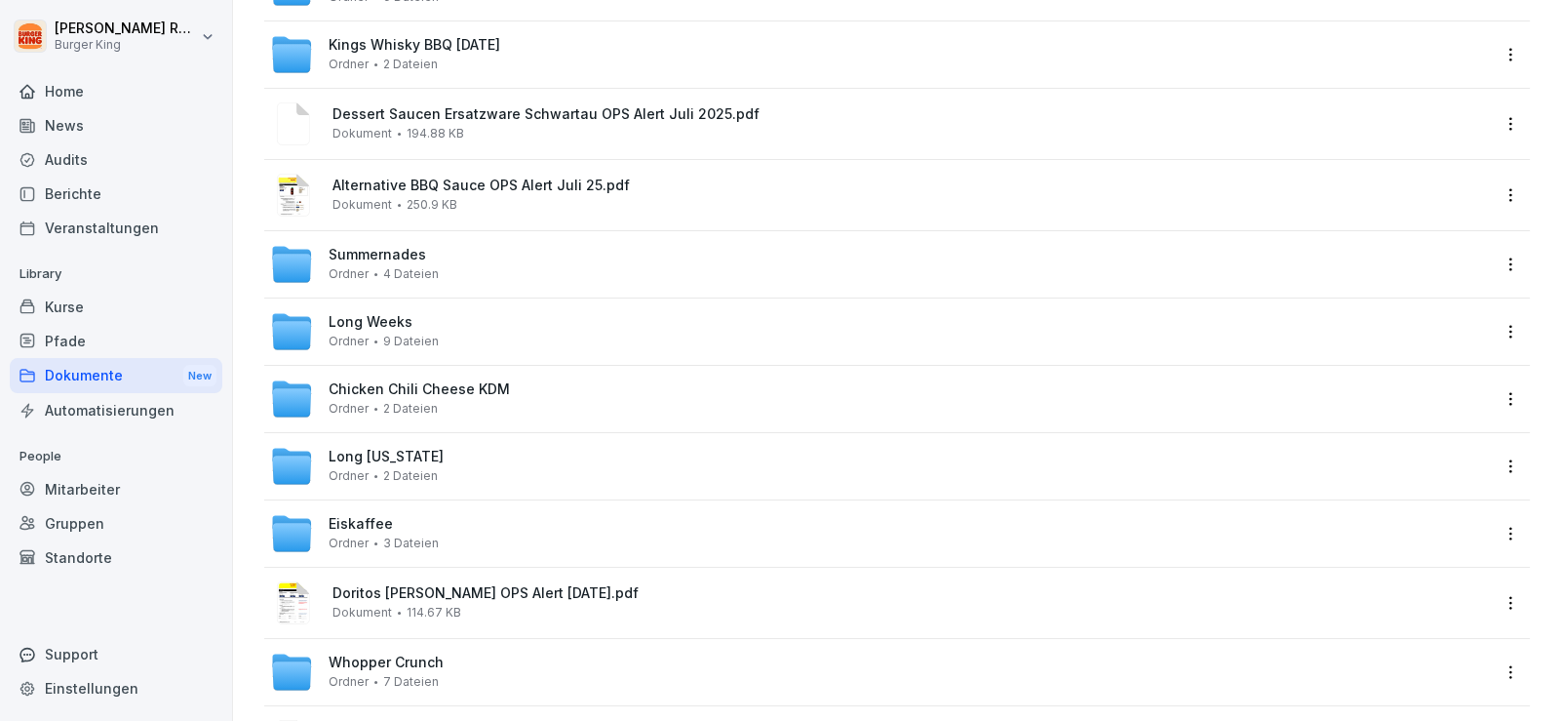
scroll to position [389, 0]
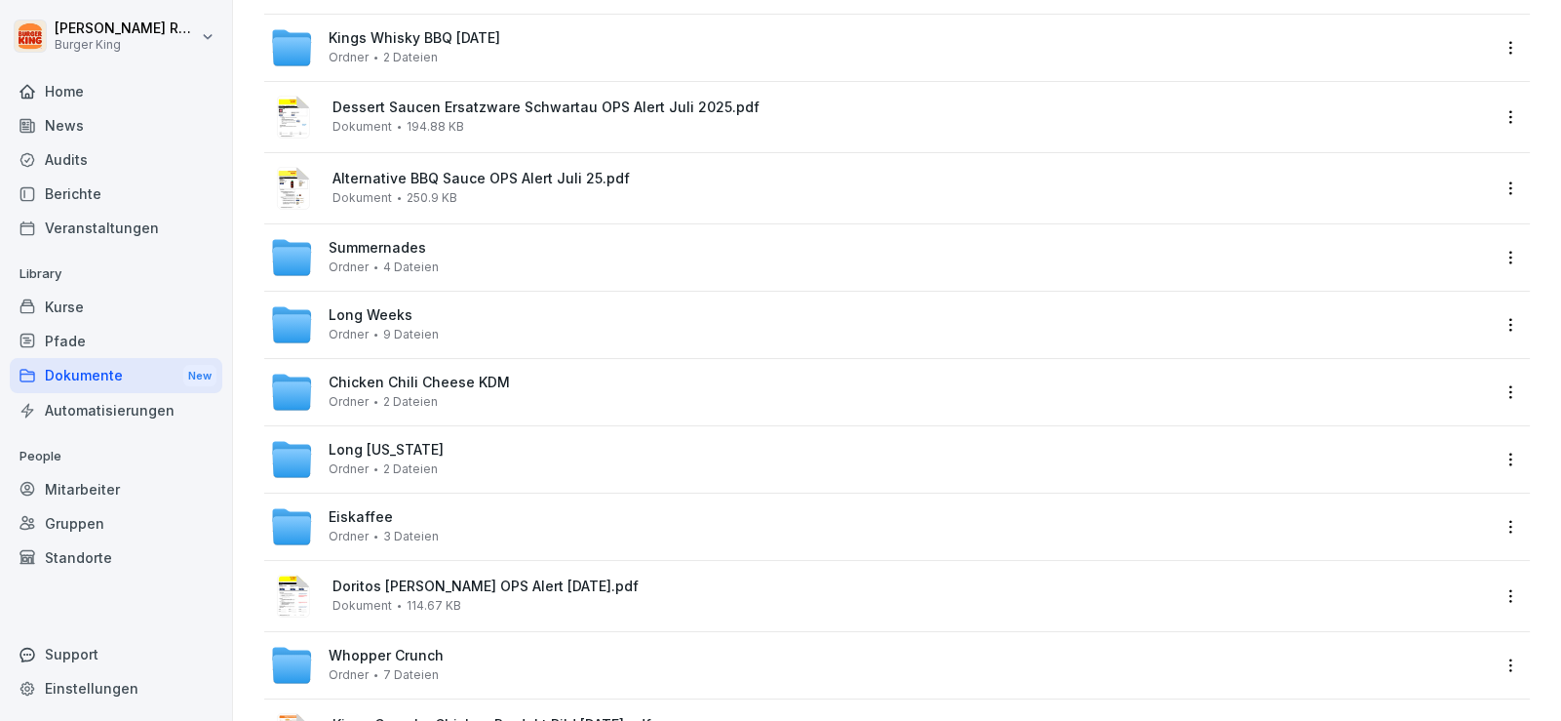
click at [404, 248] on span "Summernades" at bounding box center [377, 248] width 97 height 17
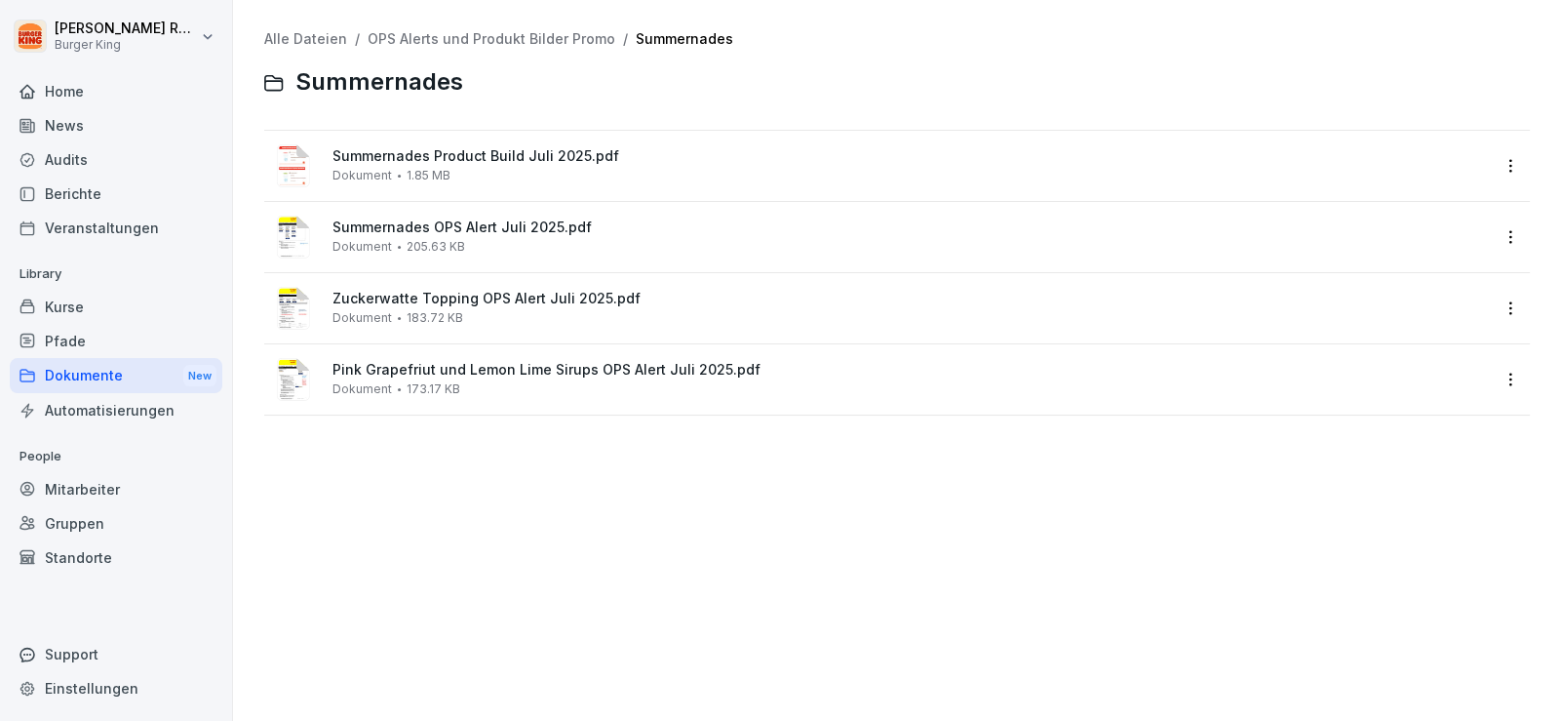
click at [459, 228] on span "Summernades OPS Alert Juli 2025.pdf" at bounding box center [910, 227] width 1156 height 17
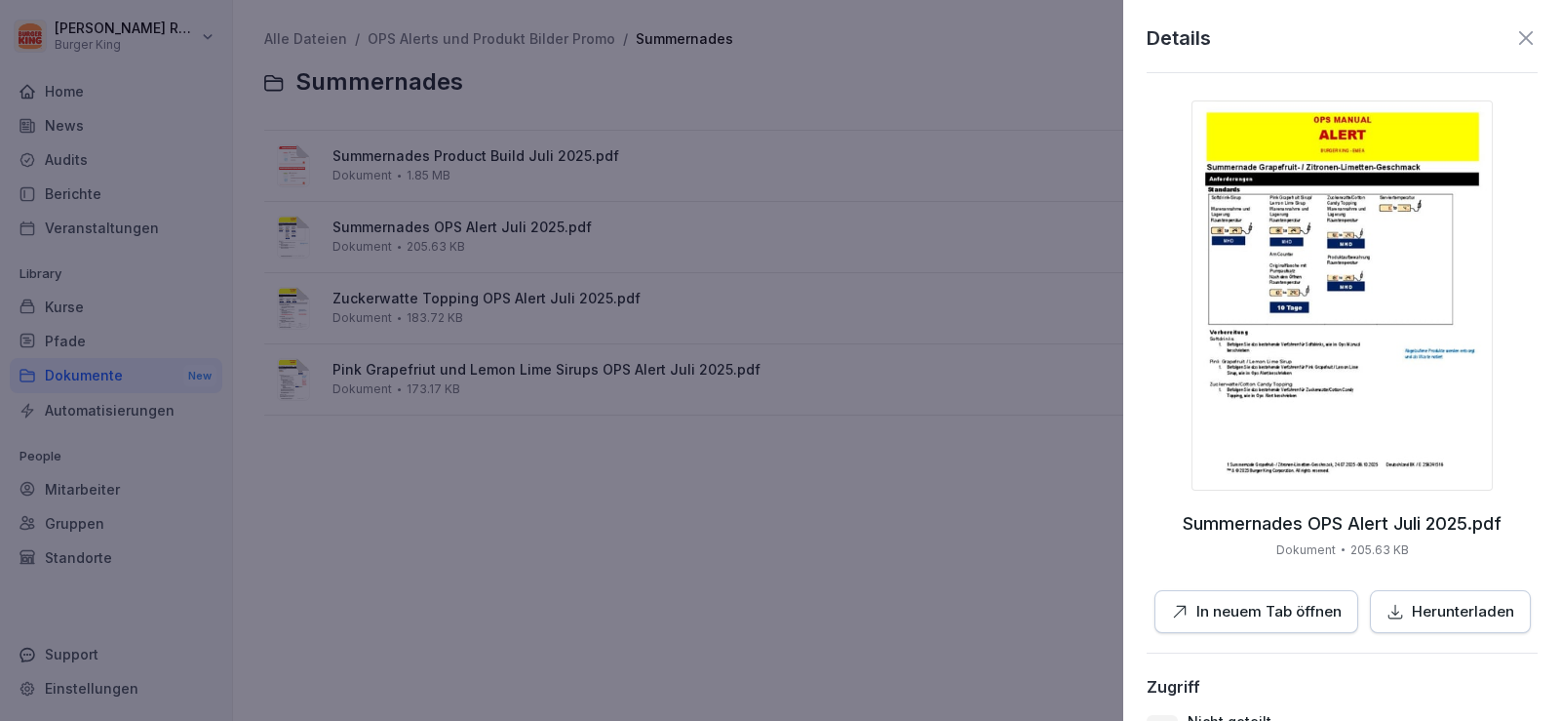
click at [1269, 599] on button "In neuem Tab öffnen" at bounding box center [1256, 612] width 204 height 44
click at [1514, 28] on icon at bounding box center [1525, 37] width 23 height 23
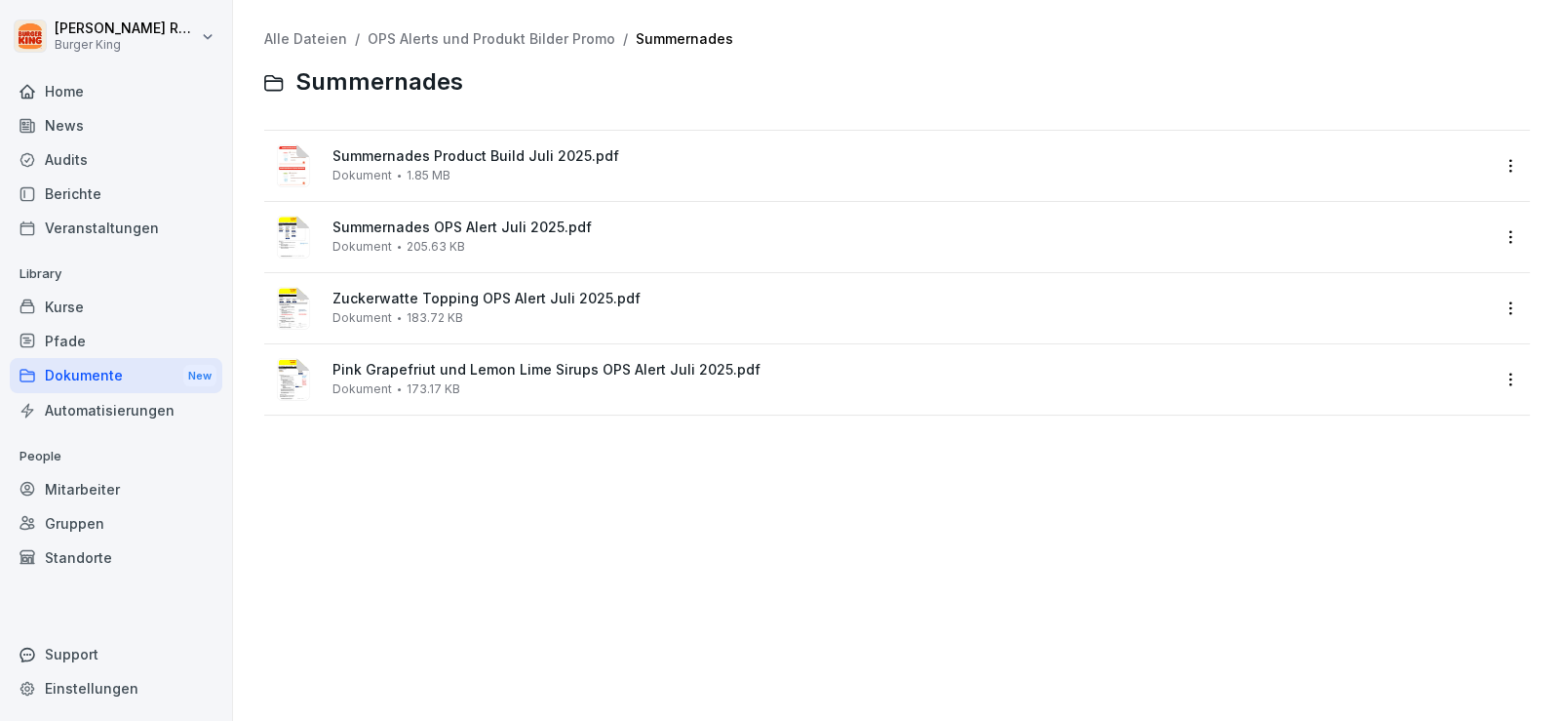
click at [76, 92] on div "Home" at bounding box center [116, 91] width 213 height 34
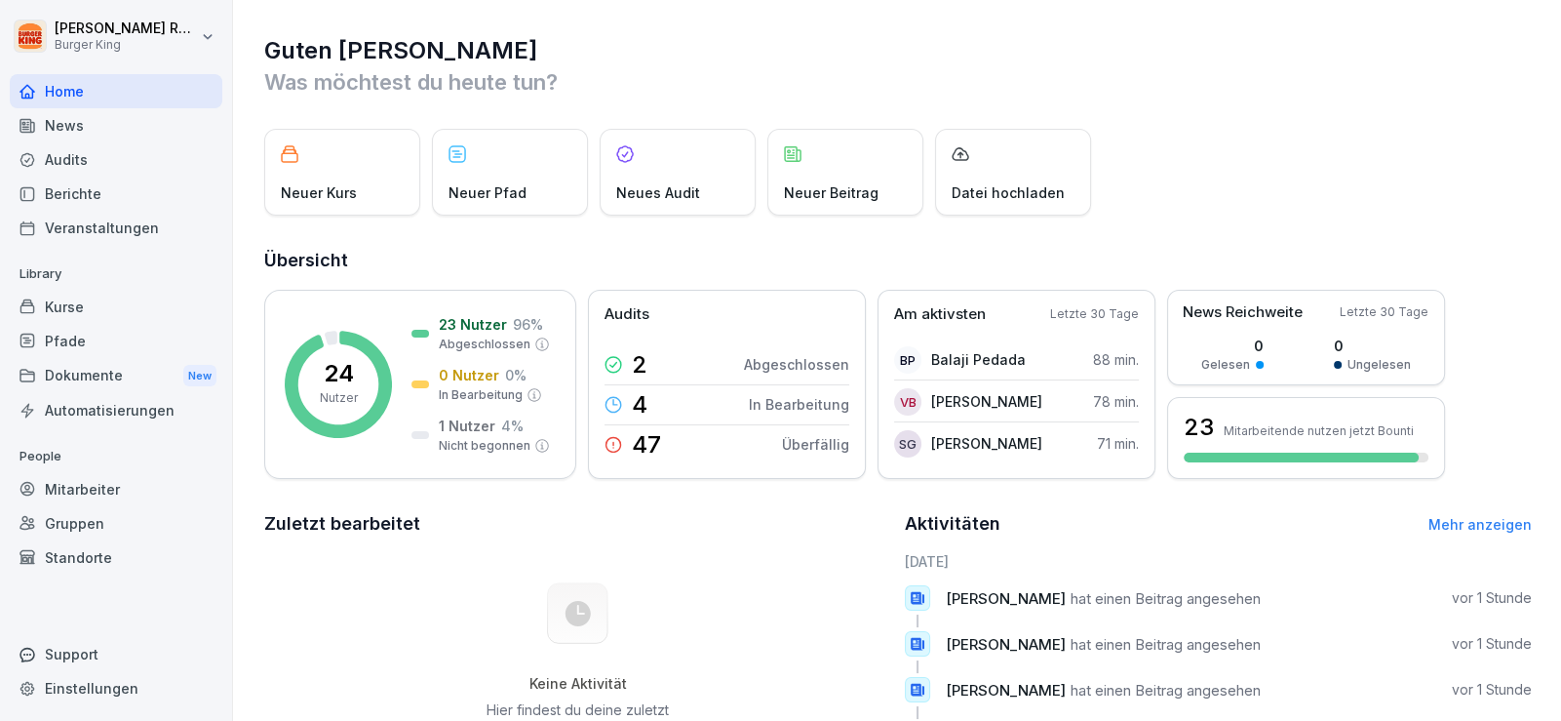
click at [80, 87] on div "Home" at bounding box center [116, 91] width 213 height 34
